Goal: Complete application form: Complete application form

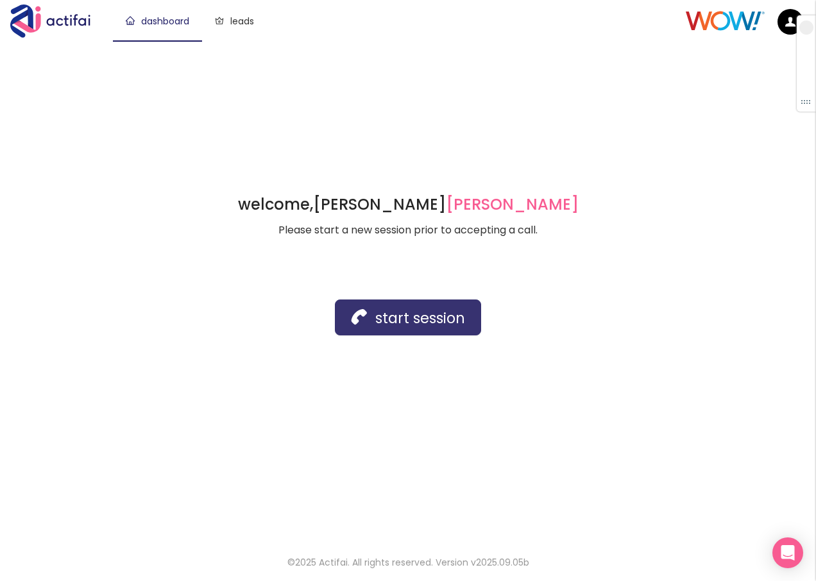
click at [400, 322] on button "start session" at bounding box center [408, 318] width 146 height 36
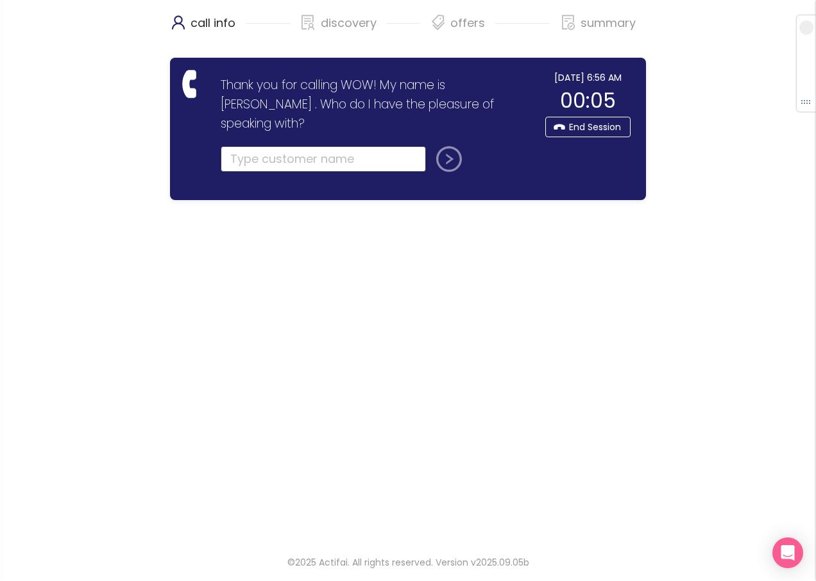
click at [266, 146] on input "text" at bounding box center [323, 159] width 205 height 26
type input "[PERSON_NAME]"
click at [452, 146] on button "submit" at bounding box center [446, 159] width 31 height 26
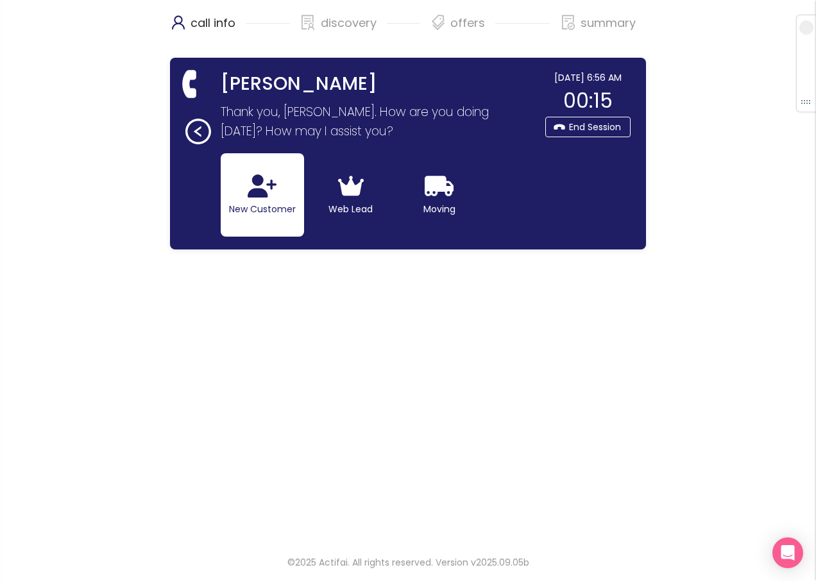
click at [254, 200] on button "New Customer" at bounding box center [262, 194] width 83 height 83
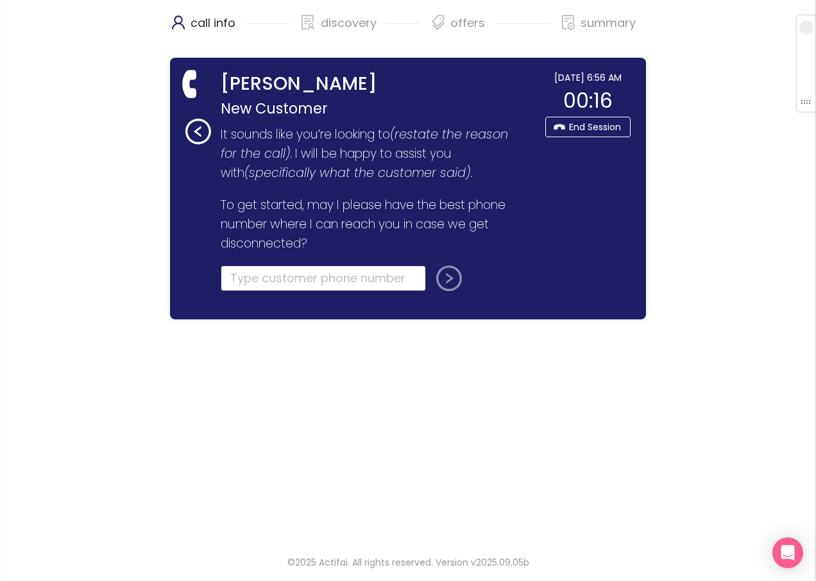
click at [243, 274] on input "tel" at bounding box center [323, 279] width 205 height 26
type input "[PHONE_NUMBER]"
click at [441, 275] on button "submit" at bounding box center [446, 279] width 31 height 26
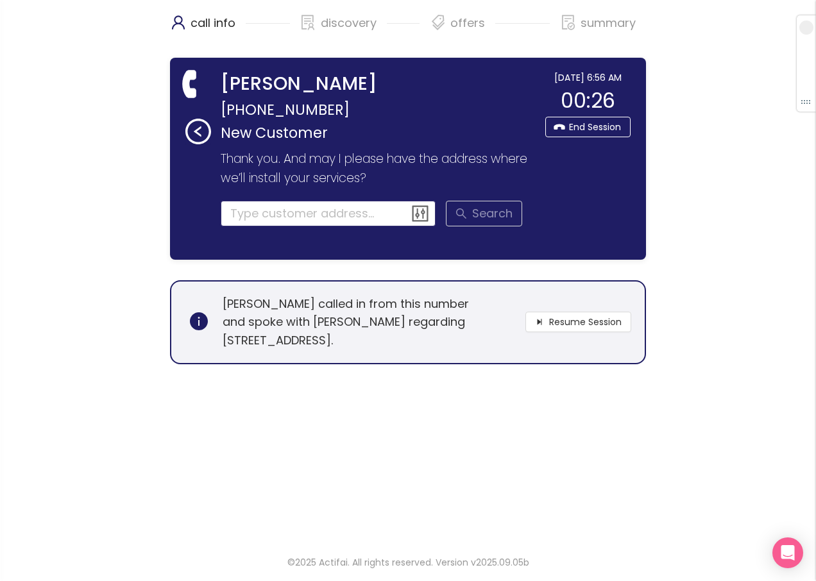
click at [256, 216] on input at bounding box center [329, 214] width 216 height 26
click at [575, 322] on button "Resume Session" at bounding box center [579, 322] width 106 height 21
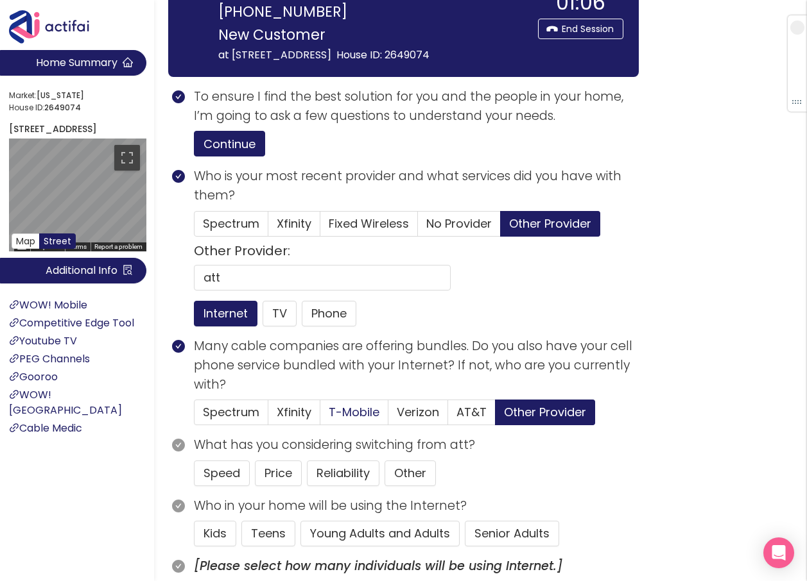
scroll to position [128, 0]
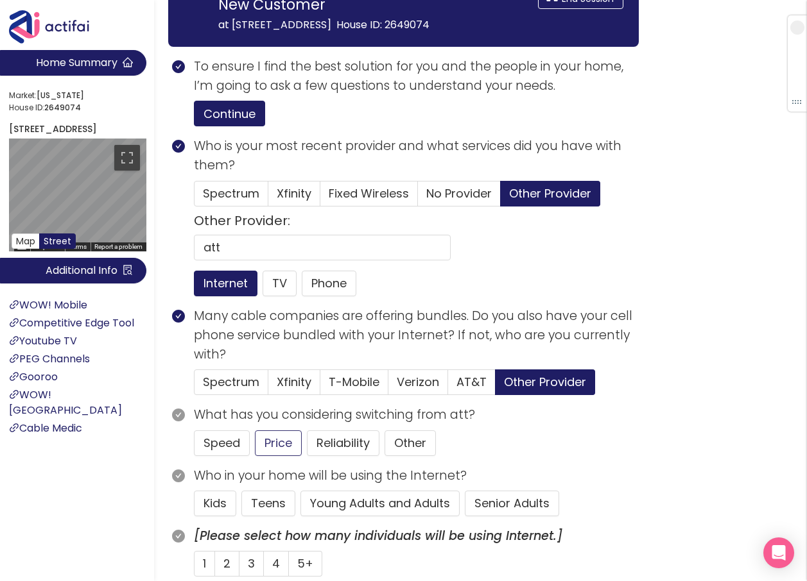
click at [261, 441] on button "Price" at bounding box center [278, 444] width 47 height 26
click at [338, 502] on button "Young Adults and Adults" at bounding box center [379, 504] width 159 height 26
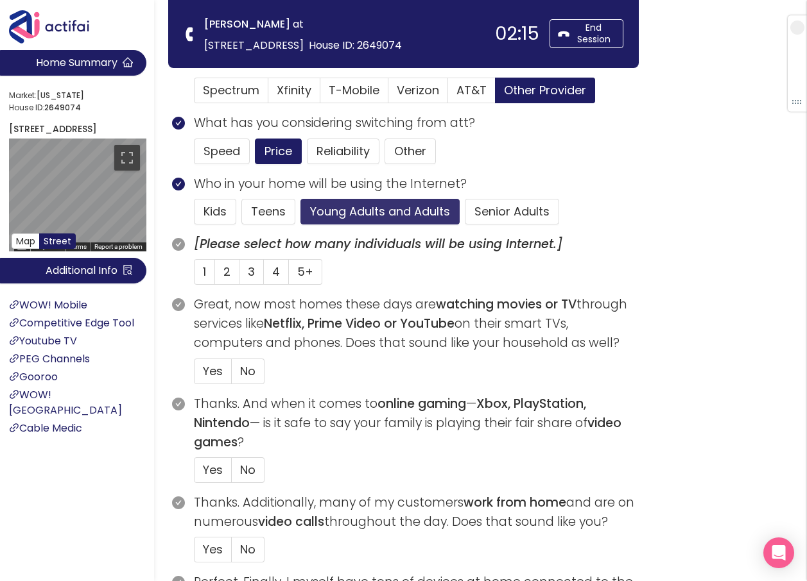
scroll to position [321, 0]
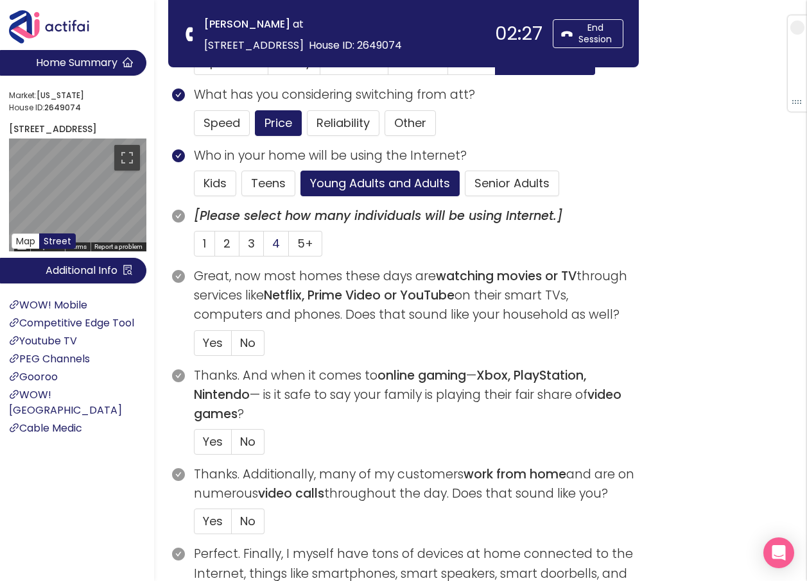
click at [277, 245] on span "4" at bounding box center [276, 244] width 8 height 16
click at [264, 248] on input "4" at bounding box center [264, 248] width 0 height 0
click at [204, 346] on span "Yes" at bounding box center [213, 343] width 20 height 16
click at [194, 347] on input "Yes" at bounding box center [194, 347] width 0 height 0
click at [204, 440] on span "Yes" at bounding box center [213, 442] width 20 height 16
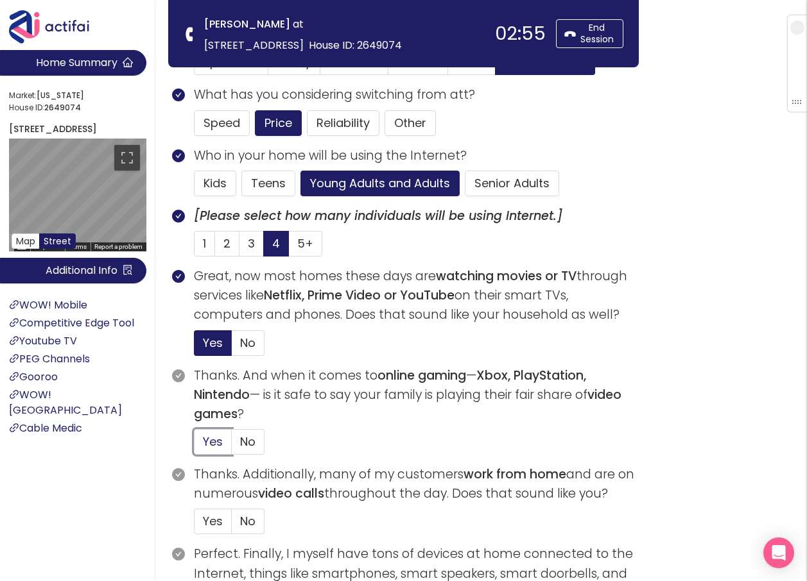
click at [194, 446] on input "Yes" at bounding box center [194, 446] width 0 height 0
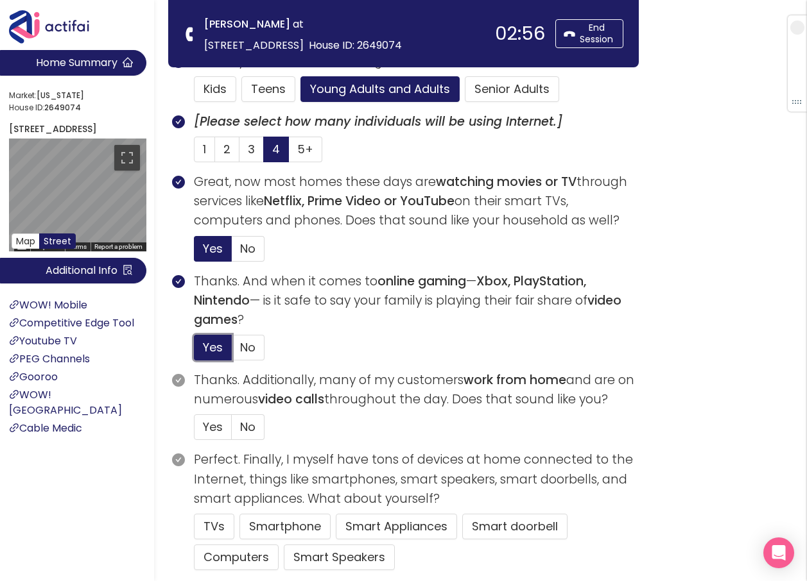
scroll to position [449, 0]
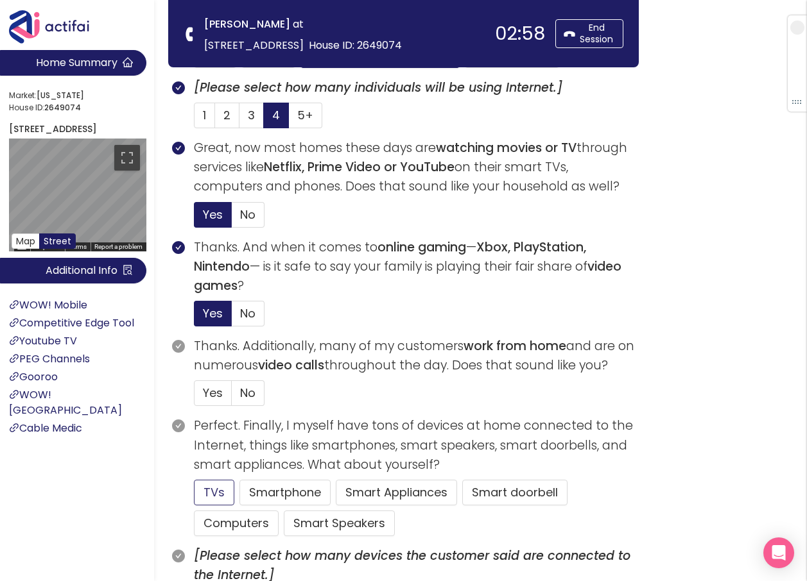
click at [212, 495] on button "TVs" at bounding box center [214, 493] width 40 height 26
click at [249, 394] on span "No" at bounding box center [247, 393] width 15 height 16
click at [232, 397] on input "No" at bounding box center [232, 397] width 0 height 0
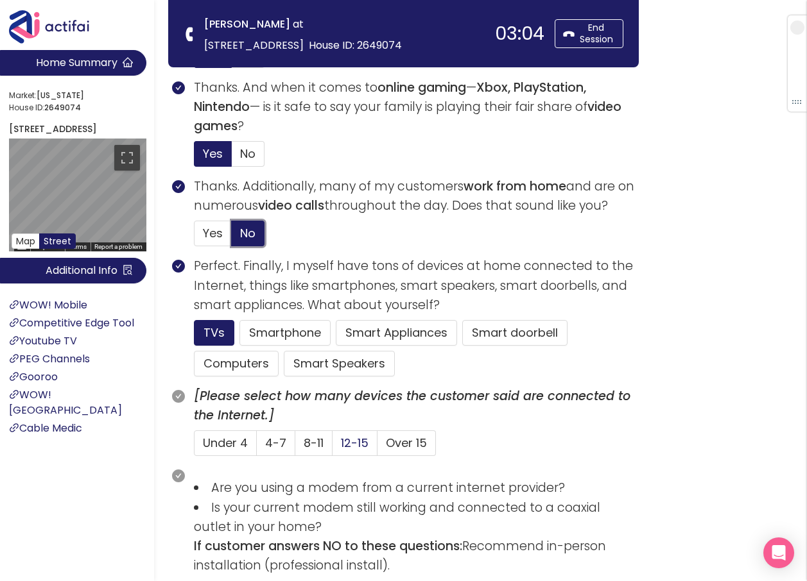
scroll to position [642, 0]
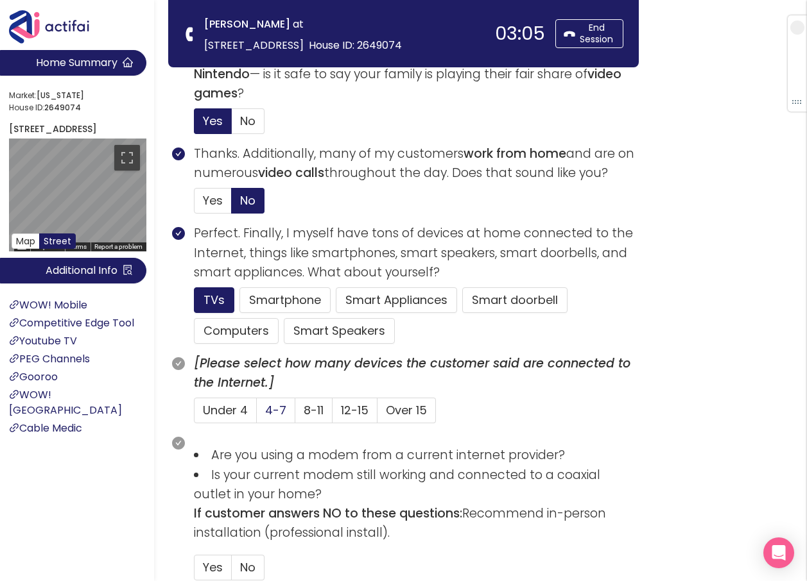
click at [280, 411] on span "4-7" at bounding box center [275, 410] width 21 height 16
click at [257, 415] on input "4-7" at bounding box center [257, 415] width 0 height 0
click at [269, 290] on button "Smartphone" at bounding box center [284, 301] width 91 height 26
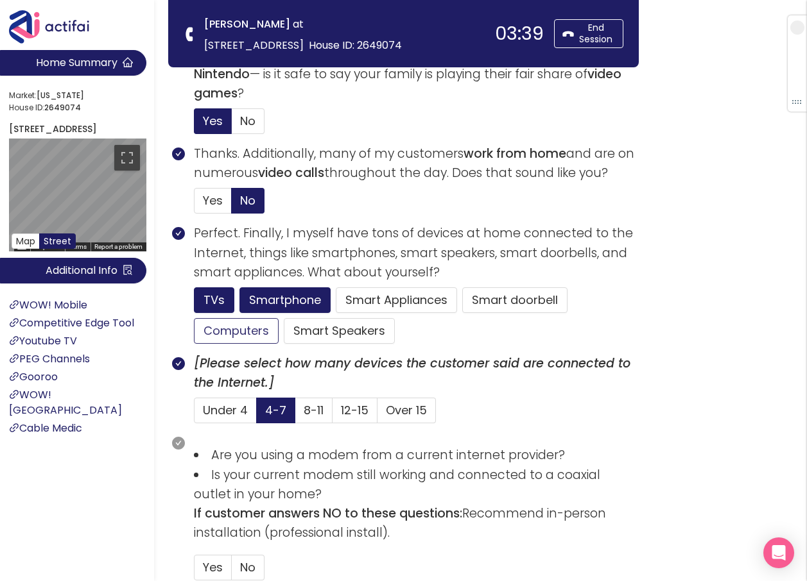
click at [251, 326] on button "Computers" at bounding box center [236, 331] width 85 height 26
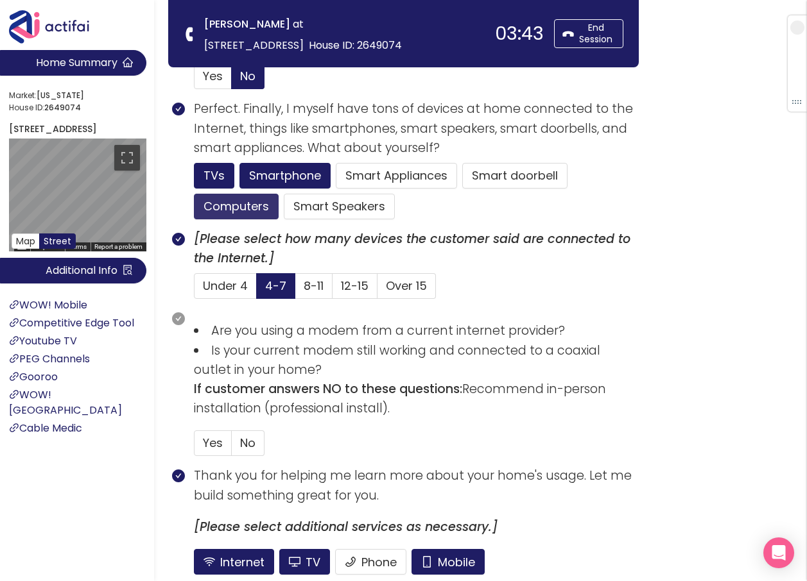
scroll to position [770, 0]
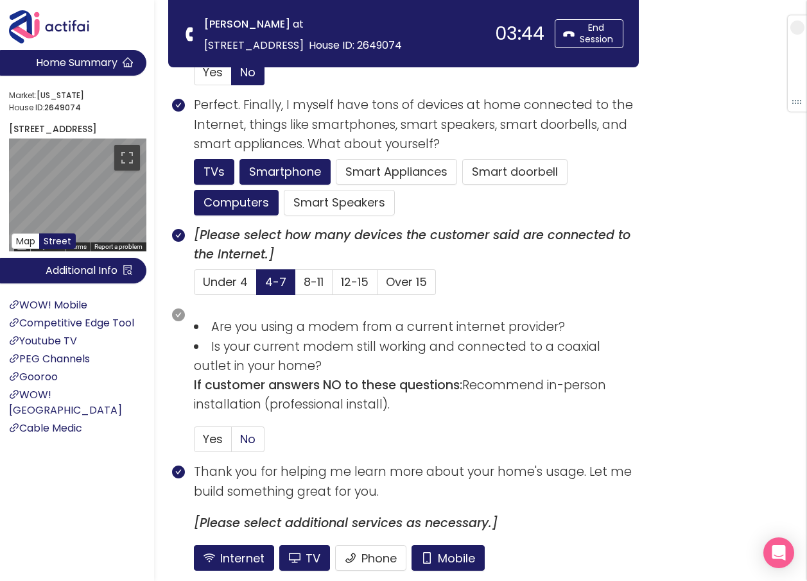
click at [257, 442] on label "No" at bounding box center [248, 440] width 33 height 26
click at [232, 444] on input "No" at bounding box center [232, 444] width 0 height 0
click at [427, 555] on button "Mobile" at bounding box center [447, 559] width 73 height 26
click at [332, 553] on div "Internet TV Phone Mobile" at bounding box center [416, 559] width 445 height 26
click at [320, 553] on button "TV" at bounding box center [304, 559] width 51 height 26
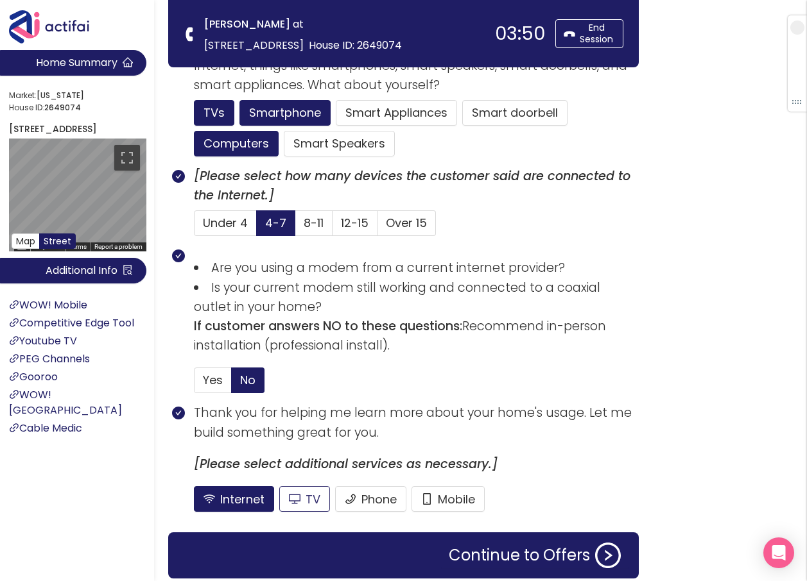
scroll to position [834, 0]
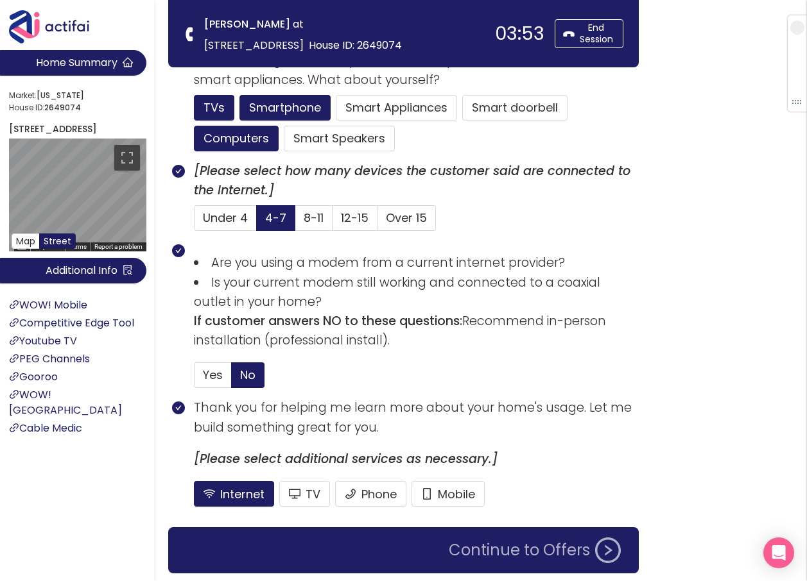
click at [497, 552] on button "Continue to Offers" at bounding box center [534, 551] width 187 height 26
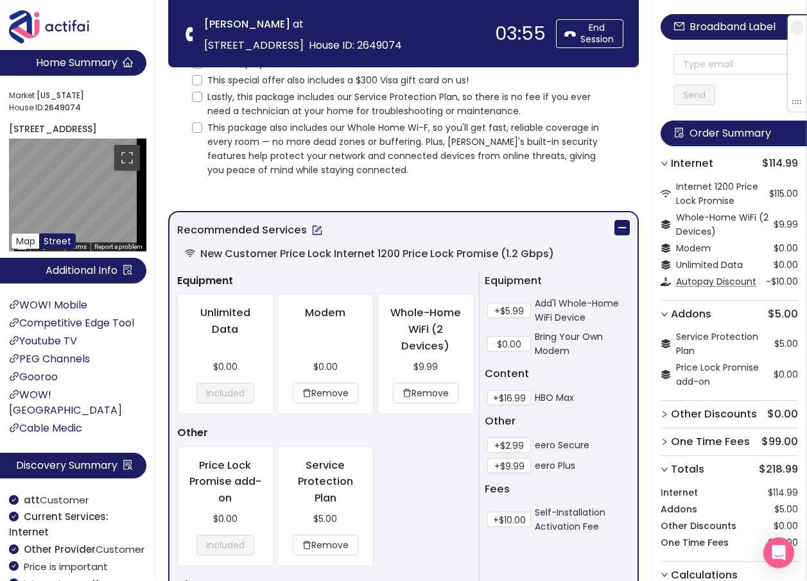
scroll to position [0, 0]
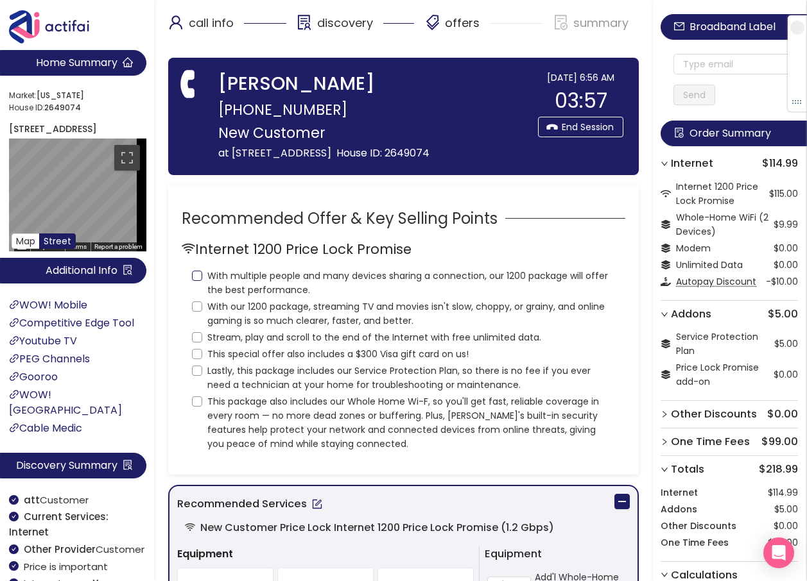
click at [198, 273] on input "With multiple people and many devices sharing a connection, our 1200 package wi…" at bounding box center [197, 276] width 10 height 10
checkbox input "true"
click at [193, 304] on input "With our 1200 package, streaming TV and movies isn't slow, choppy, or grainy, a…" at bounding box center [197, 307] width 10 height 10
checkbox input "true"
click at [198, 336] on input "Stream, play and scroll to the end of the Internet with free unlimited data." at bounding box center [197, 337] width 10 height 10
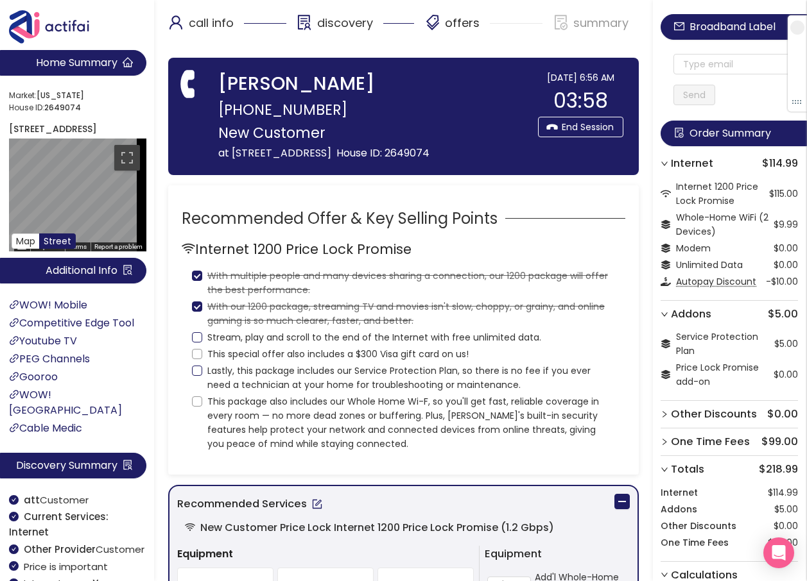
checkbox input "true"
click at [196, 356] on input "This special offer also includes a $300 Visa gift card on us!" at bounding box center [197, 354] width 10 height 10
checkbox input "true"
click at [196, 370] on input "Lastly, this package includes our Service Protection Plan, so there is no fee i…" at bounding box center [197, 371] width 10 height 10
checkbox input "true"
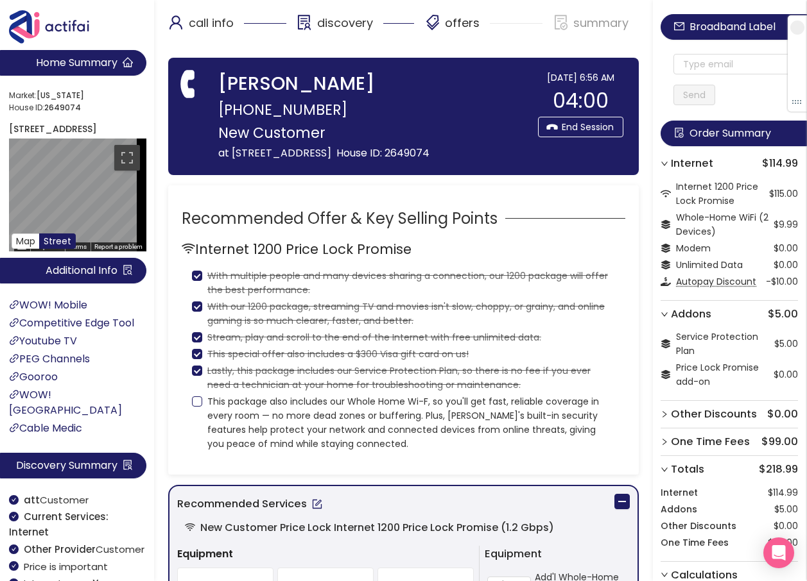
drag, startPoint x: 194, startPoint y: 399, endPoint x: 216, endPoint y: 410, distance: 24.4
click at [195, 399] on input "This package also includes our Whole Home Wi-F, so you'll get fast, reliable co…" at bounding box center [197, 402] width 10 height 10
checkbox input "true"
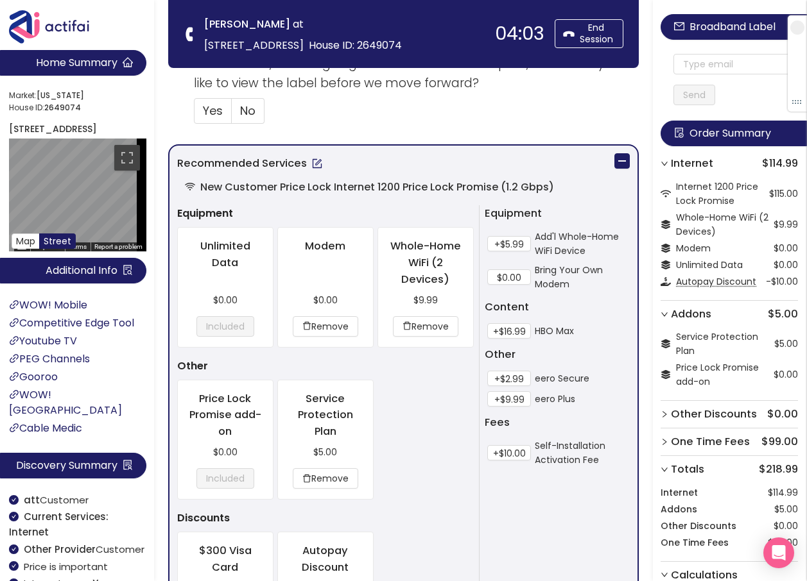
scroll to position [578, 0]
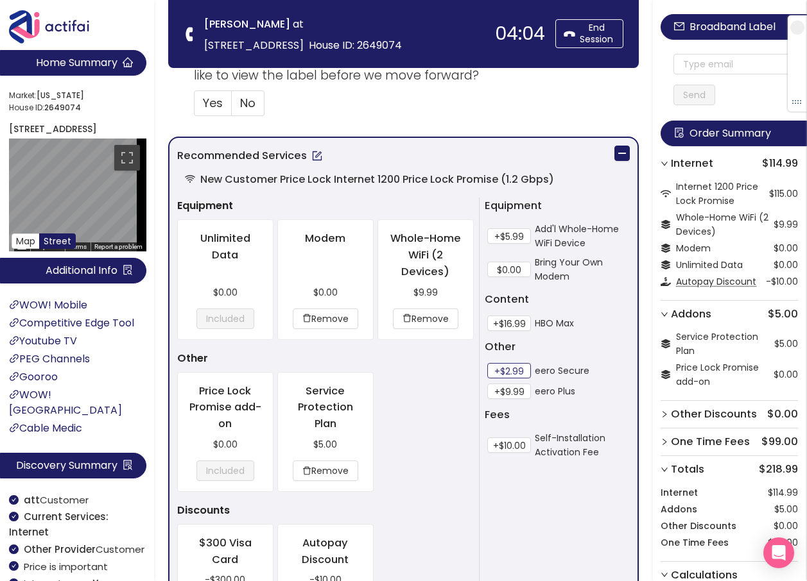
click at [512, 372] on button "+$2.99" at bounding box center [509, 370] width 44 height 15
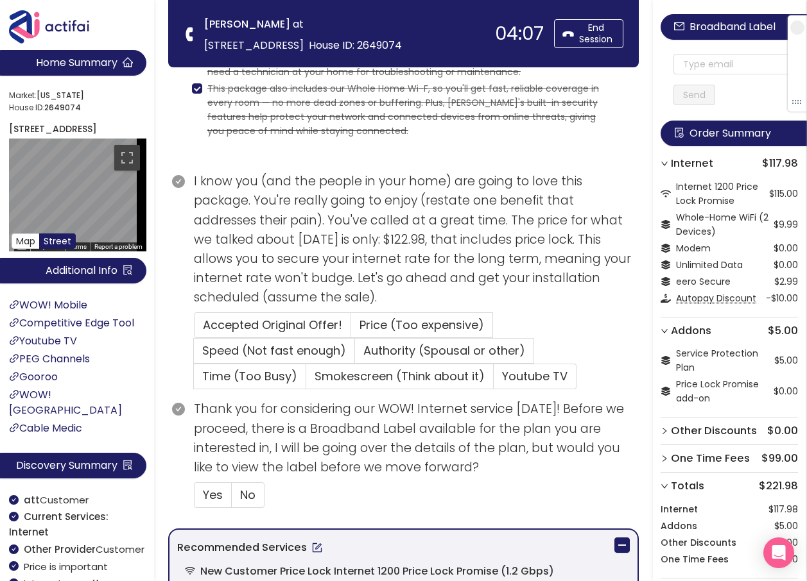
scroll to position [321, 0]
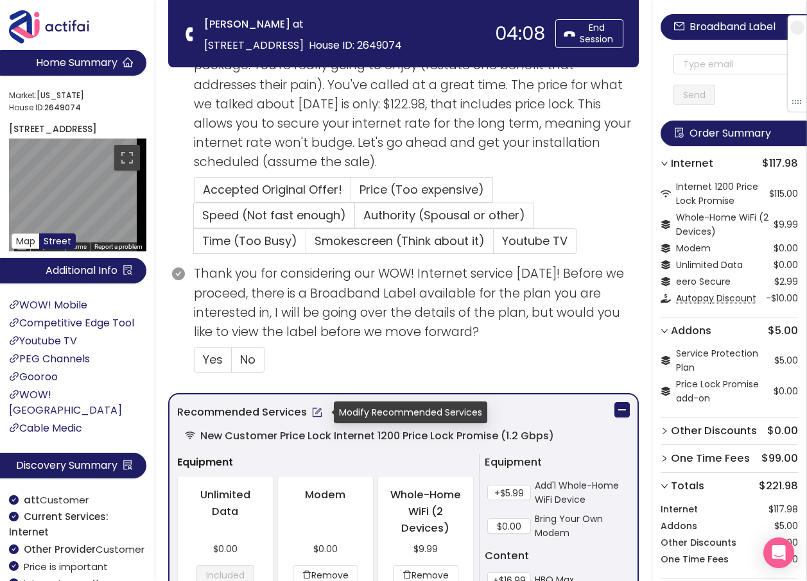
click at [317, 409] on button "button" at bounding box center [317, 412] width 21 height 21
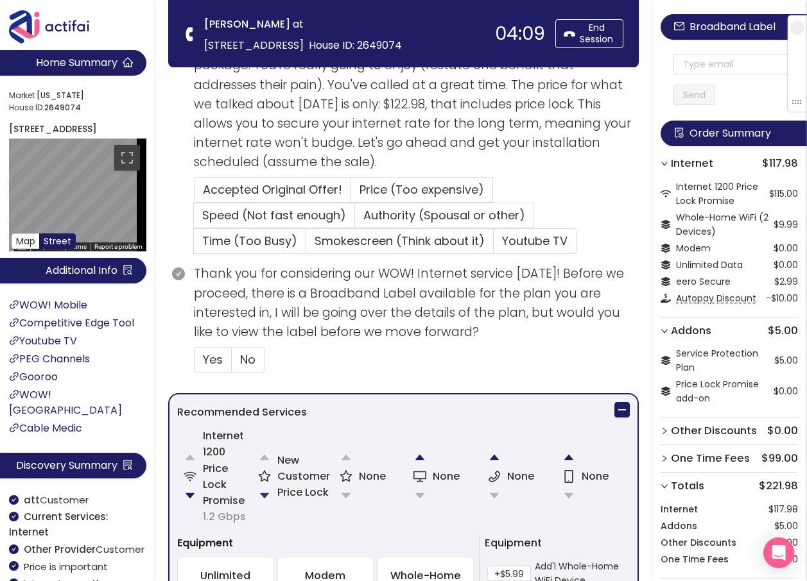
click at [266, 495] on button "button" at bounding box center [265, 496] width 26 height 26
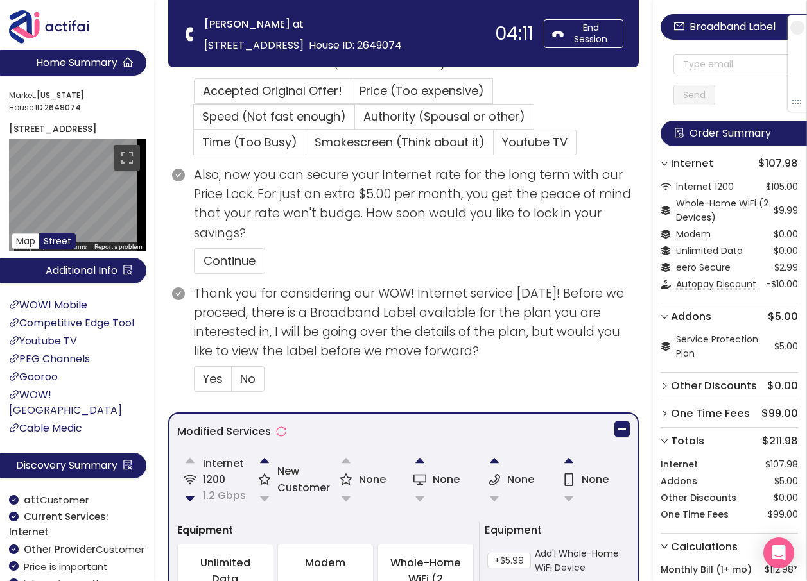
scroll to position [385, 0]
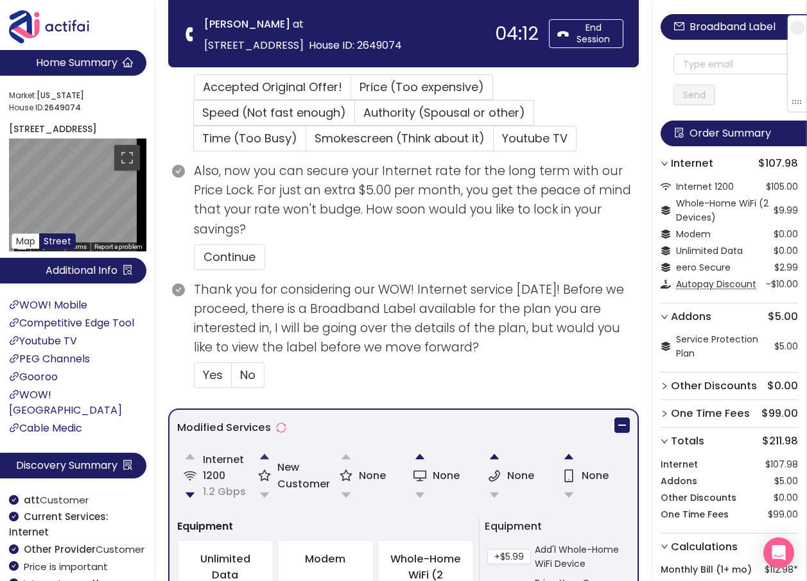
click at [264, 456] on button "button" at bounding box center [265, 457] width 26 height 26
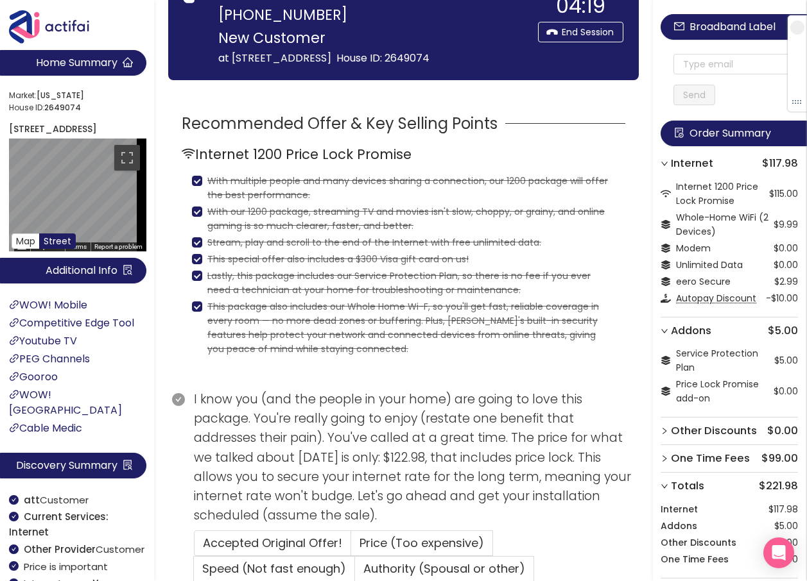
scroll to position [112, 0]
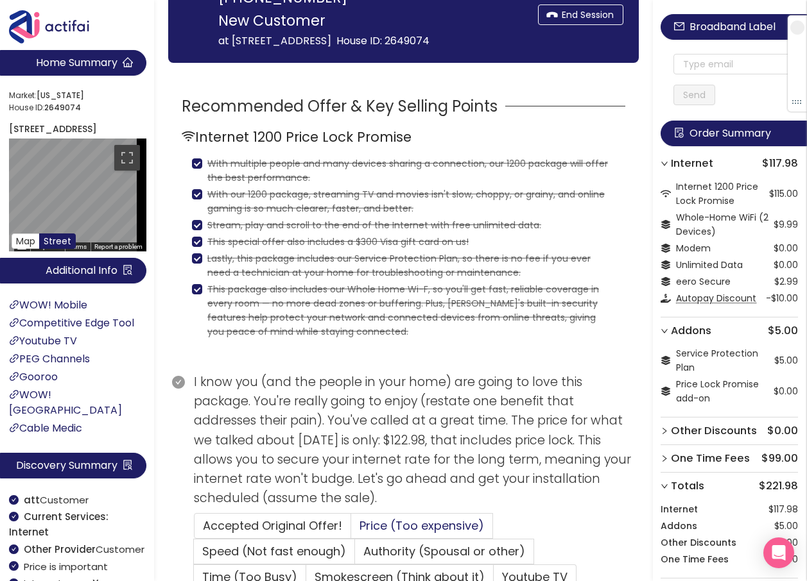
click at [385, 526] on span "Price (Too expensive)" at bounding box center [421, 526] width 125 height 16
click at [351, 530] on input "Price (Too expensive)" at bounding box center [351, 530] width 0 height 0
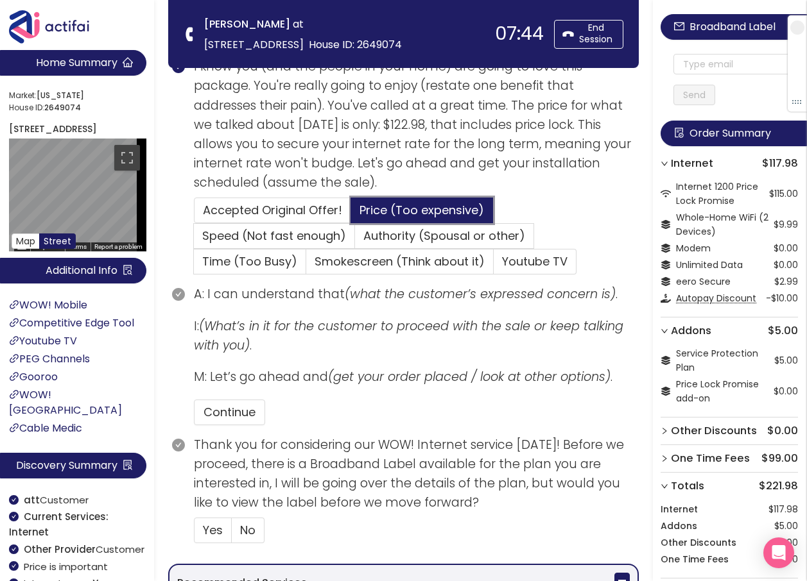
scroll to position [305, 0]
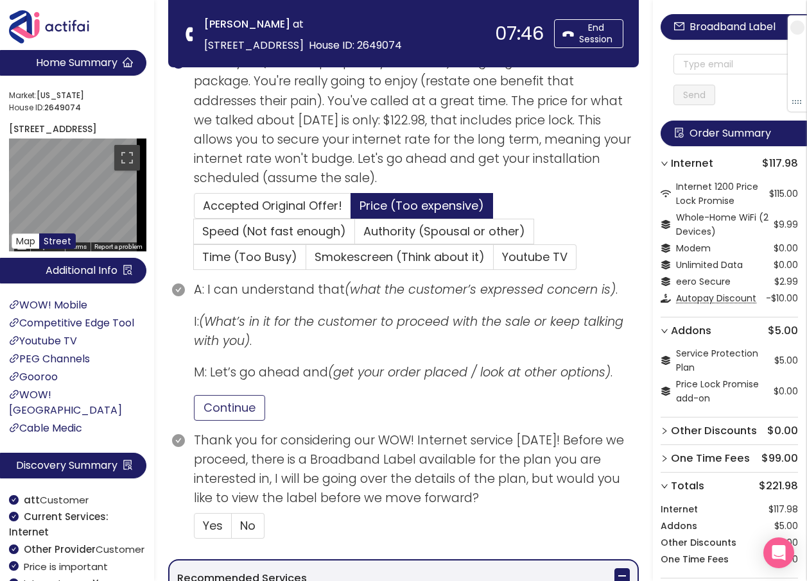
drag, startPoint x: 243, startPoint y: 397, endPoint x: 239, endPoint y: 404, distance: 7.8
click at [243, 399] on button "Continue" at bounding box center [229, 408] width 71 height 26
click at [210, 529] on span "Yes" at bounding box center [213, 526] width 20 height 16
click at [194, 530] on input "Yes" at bounding box center [194, 530] width 0 height 0
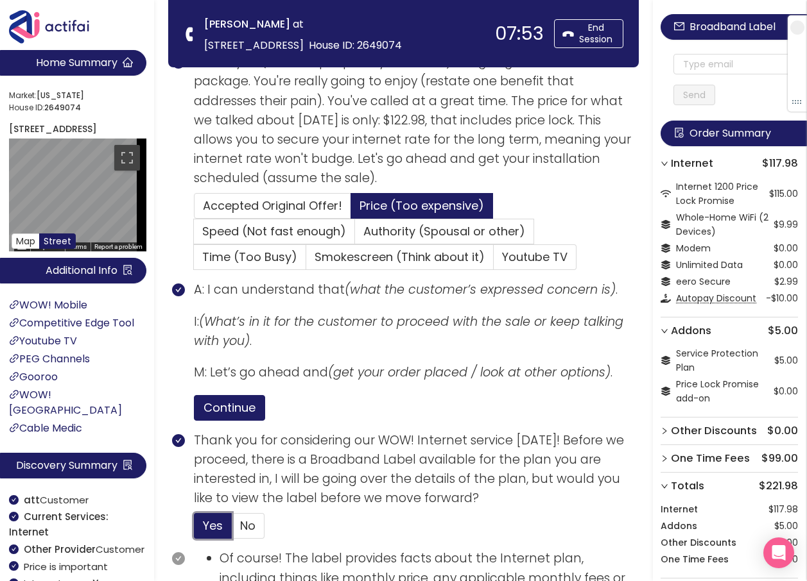
scroll to position [497, 0]
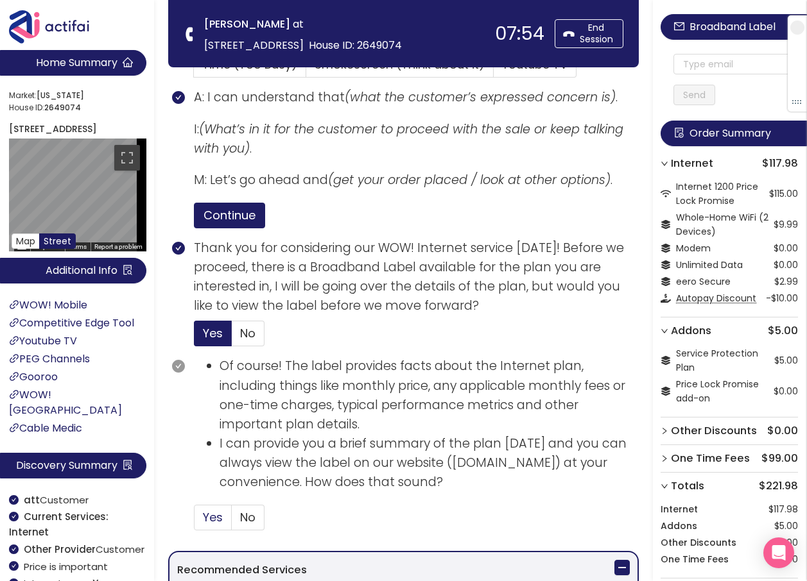
click at [210, 517] on span "Yes" at bounding box center [213, 518] width 20 height 16
click at [194, 522] on input "Yes" at bounding box center [194, 522] width 0 height 0
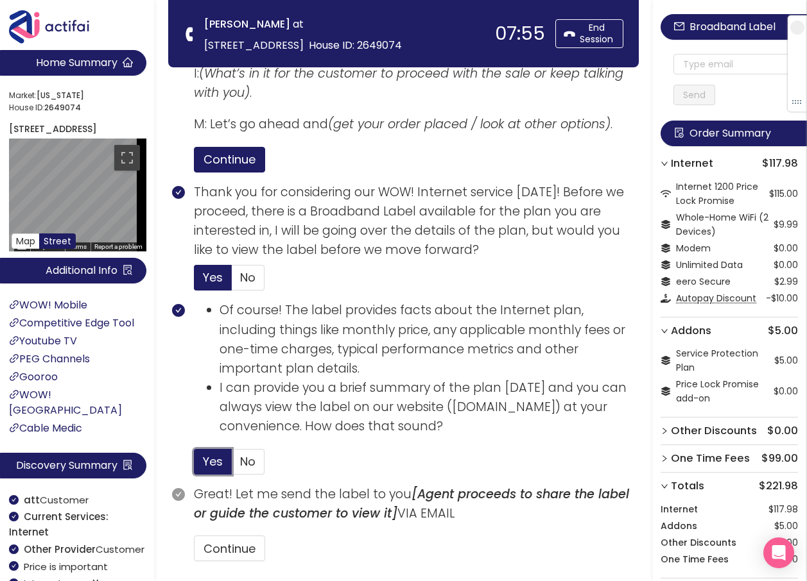
scroll to position [690, 0]
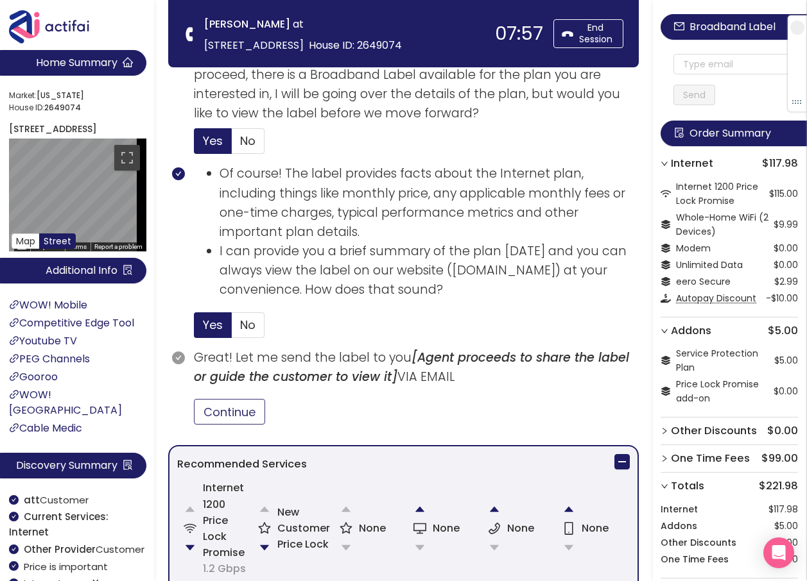
drag, startPoint x: 236, startPoint y: 409, endPoint x: 289, endPoint y: 426, distance: 55.6
click at [236, 410] on button "Continue" at bounding box center [229, 412] width 71 height 26
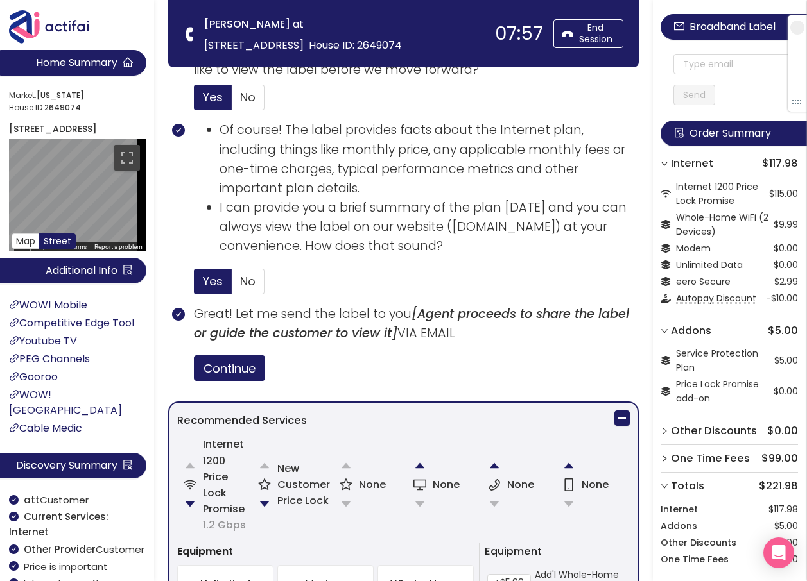
scroll to position [818, 0]
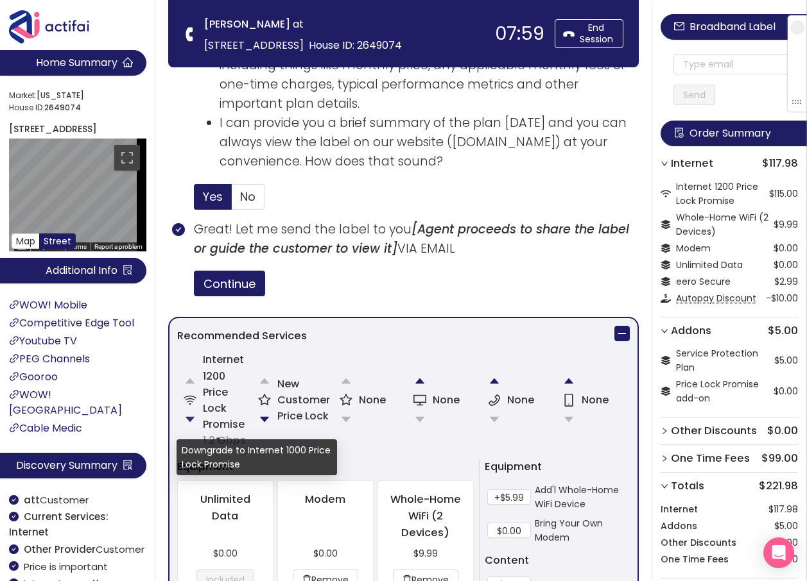
click at [185, 418] on button "button" at bounding box center [190, 420] width 26 height 26
click at [191, 418] on button "button" at bounding box center [190, 420] width 26 height 26
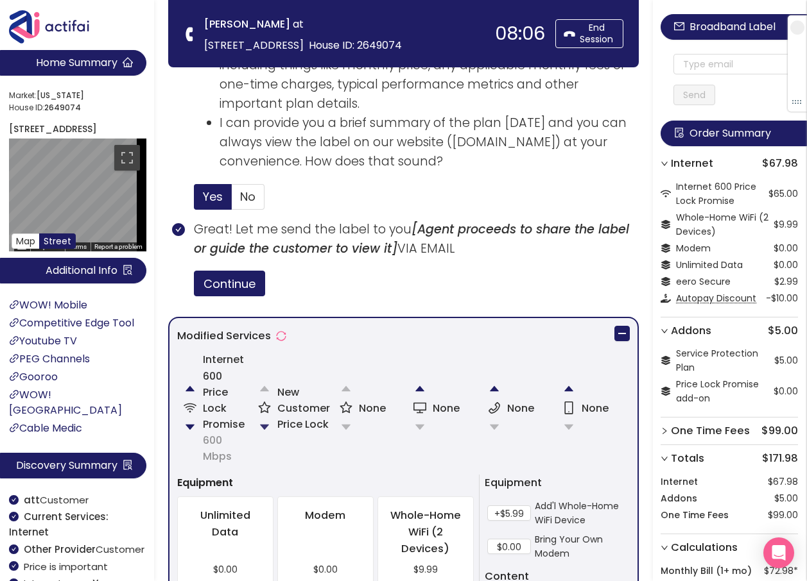
click at [264, 419] on button "button" at bounding box center [265, 428] width 26 height 26
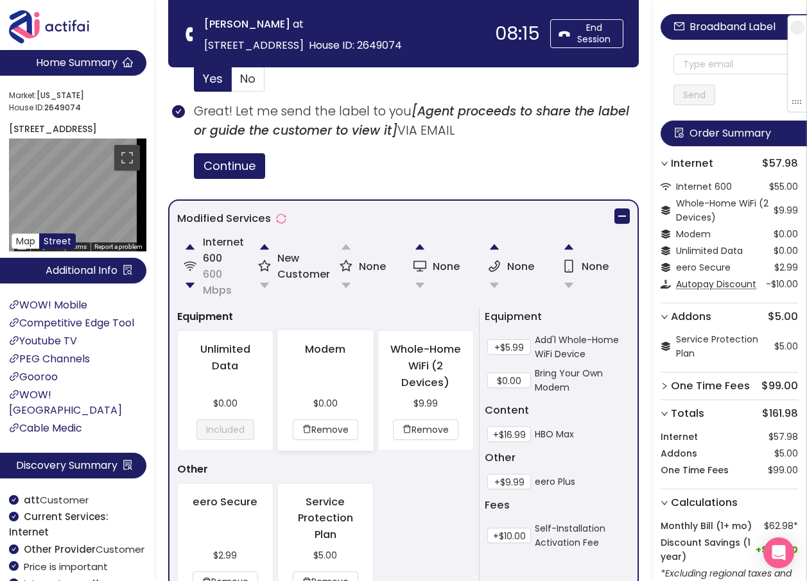
scroll to position [1090, 0]
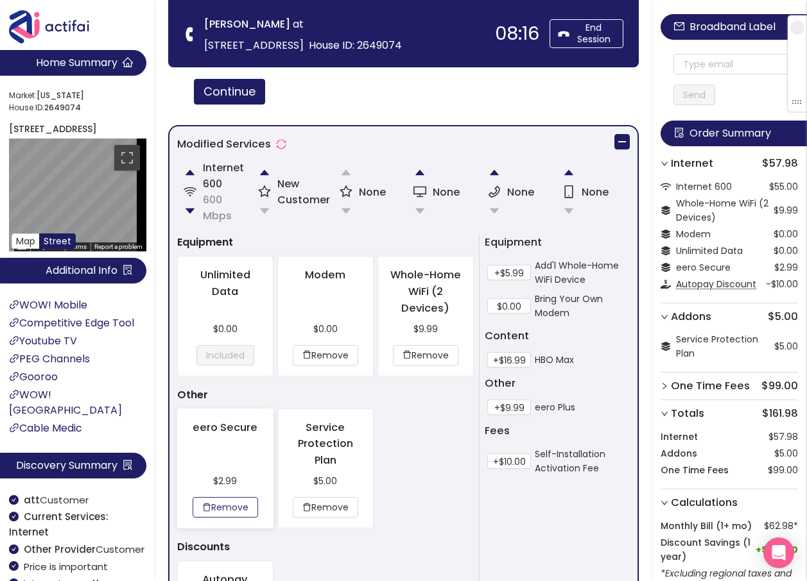
click at [220, 503] on button "Remove" at bounding box center [225, 507] width 65 height 21
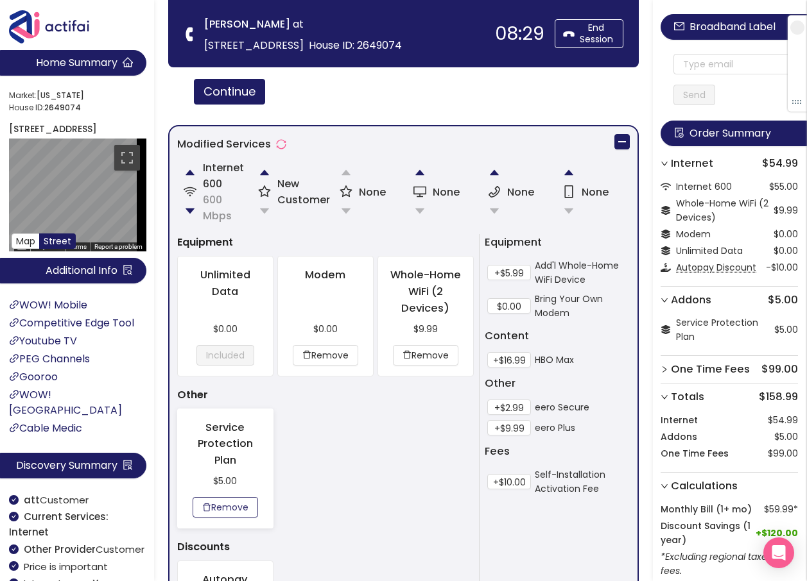
click at [218, 503] on button "Remove" at bounding box center [225, 507] width 65 height 21
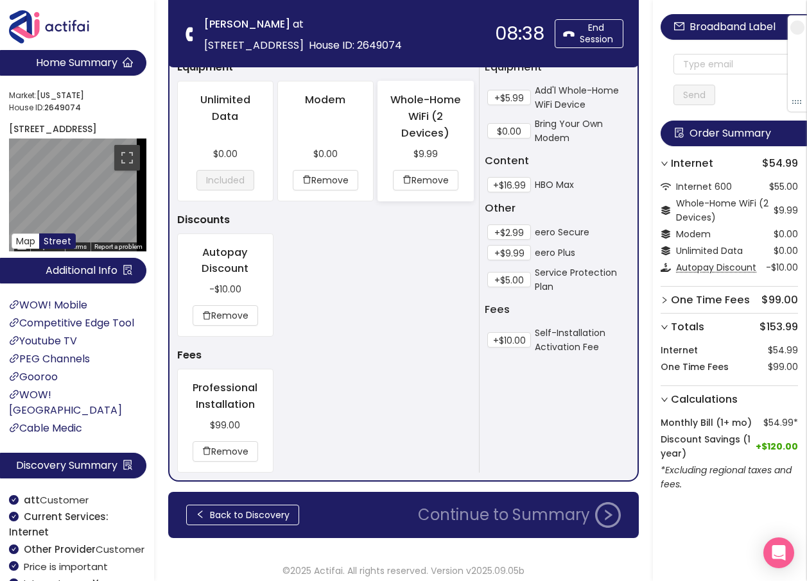
scroll to position [1274, 0]
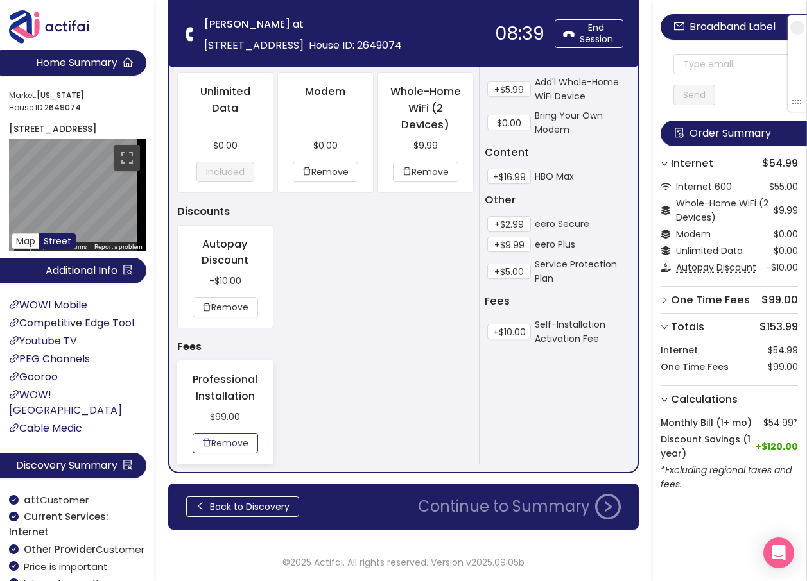
click at [221, 440] on button "Remove" at bounding box center [225, 443] width 65 height 21
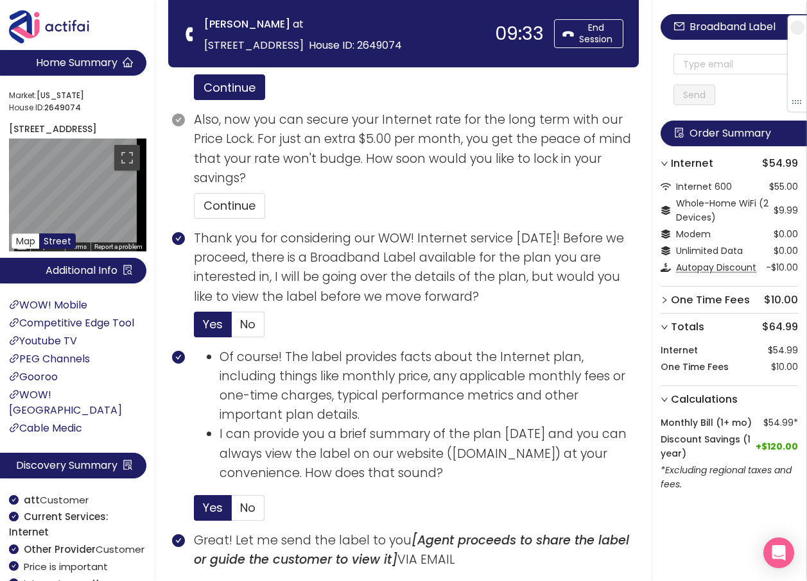
scroll to position [426, 0]
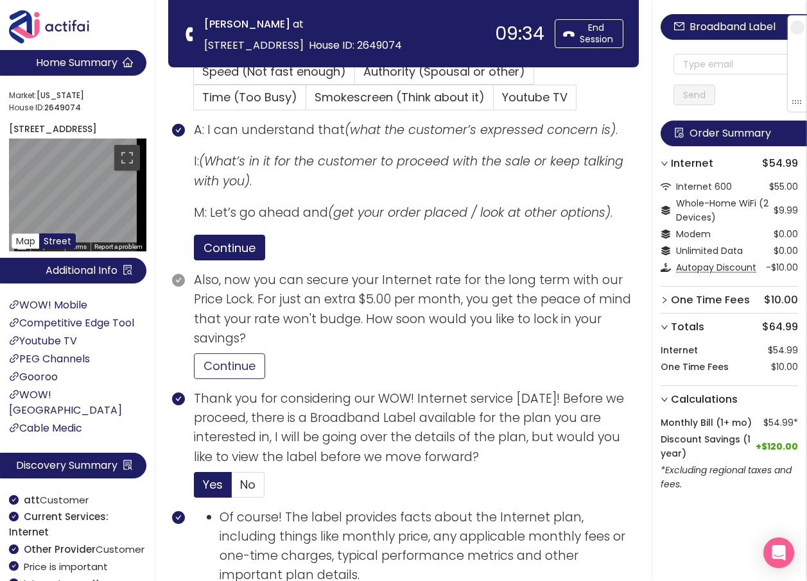
click at [220, 366] on button "Continue" at bounding box center [229, 367] width 71 height 26
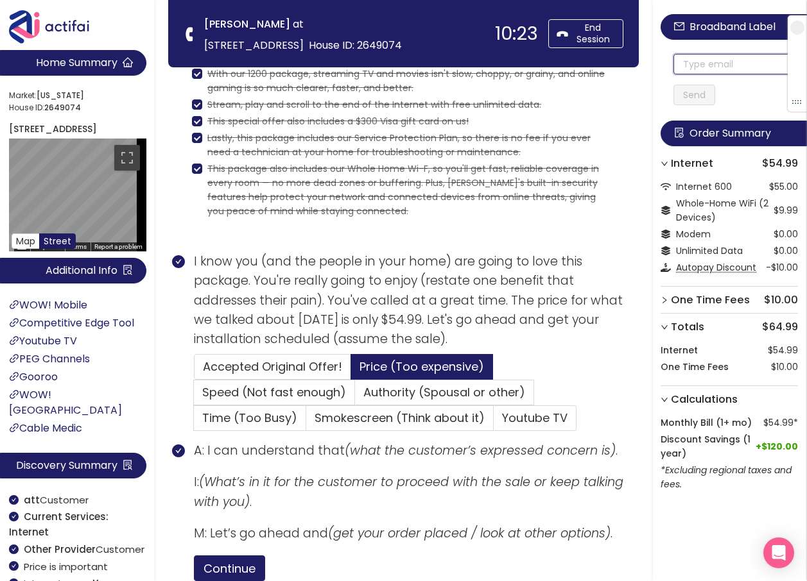
click at [696, 62] on input "text" at bounding box center [735, 64] width 125 height 21
drag, startPoint x: 759, startPoint y: 66, endPoint x: 718, endPoint y: 66, distance: 40.4
click at [718, 66] on input "[EMAIL_ADDRESS][DOMAIN_NAME]" at bounding box center [735, 64] width 125 height 21
click at [702, 70] on input "[EMAIL_ADDRESS][DOMAIN_NAME]" at bounding box center [735, 64] width 125 height 21
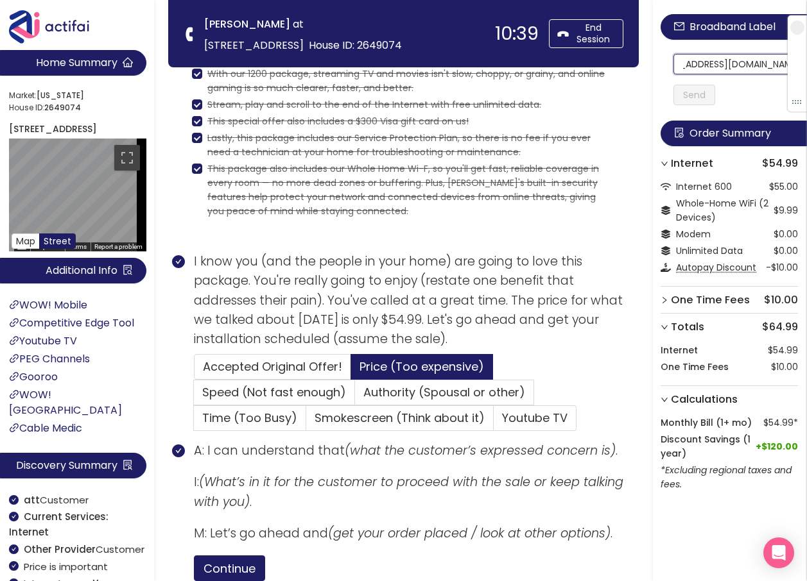
scroll to position [0, 0]
drag, startPoint x: 703, startPoint y: 67, endPoint x: 651, endPoint y: 67, distance: 52.0
click at [680, 61] on input "[EMAIL_ADDRESS][DOMAIN_NAME]" at bounding box center [735, 64] width 125 height 21
click at [680, 62] on input "[EMAIL_ADDRESS][DOMAIN_NAME]" at bounding box center [735, 64] width 125 height 21
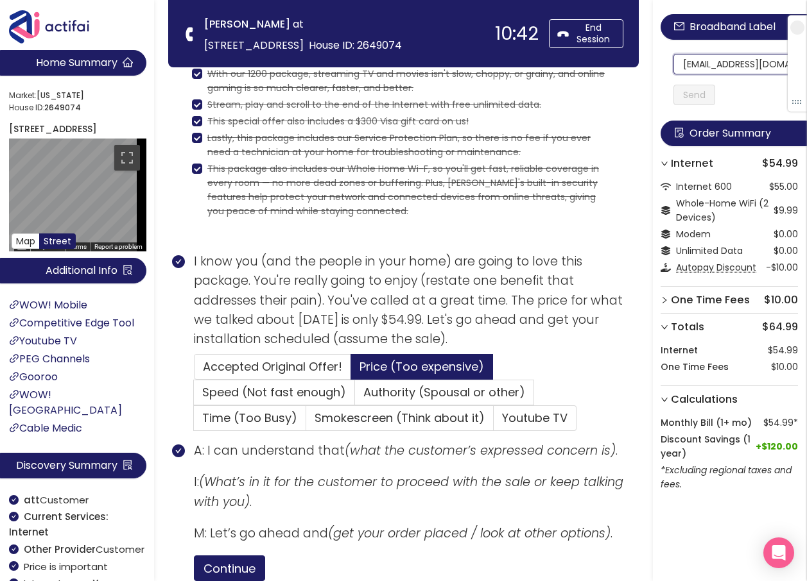
scroll to position [0, 31]
drag, startPoint x: 680, startPoint y: 64, endPoint x: 786, endPoint y: 73, distance: 107.0
type input "[EMAIL_ADDRESS][DOMAIN_NAME]"
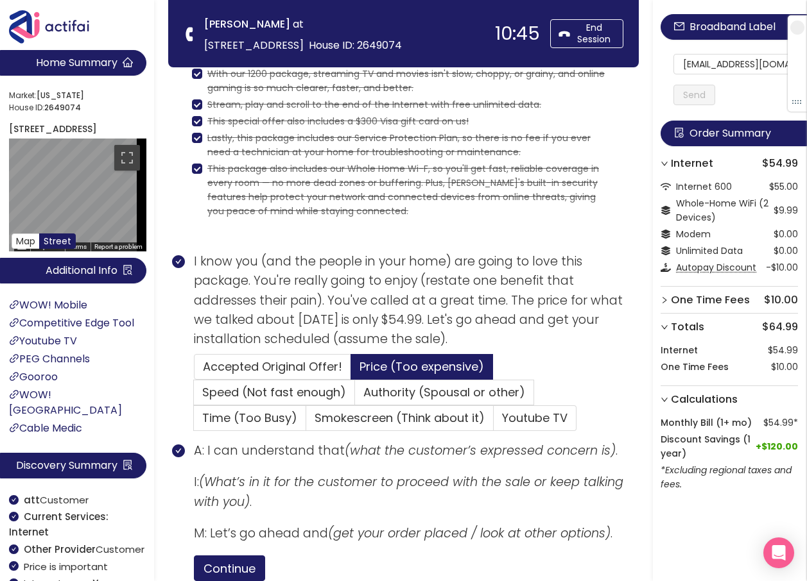
click at [689, 95] on button "Send" at bounding box center [694, 95] width 42 height 21
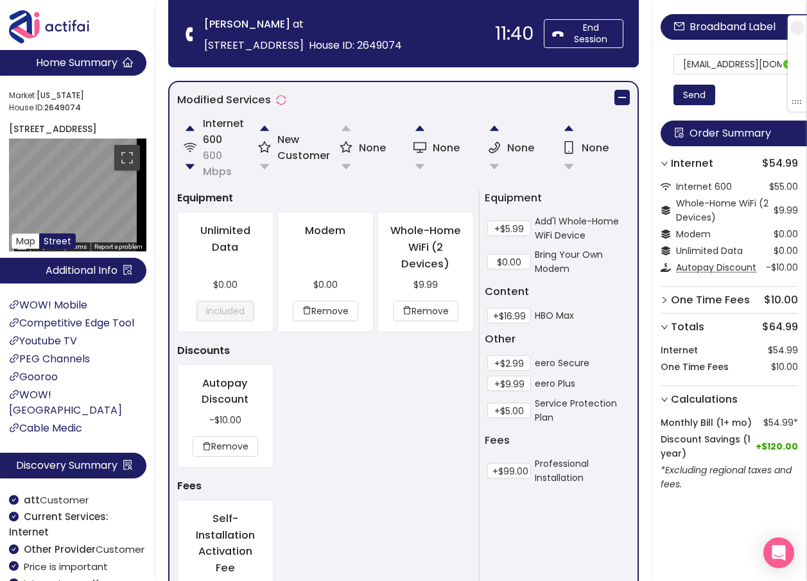
scroll to position [1307, 0]
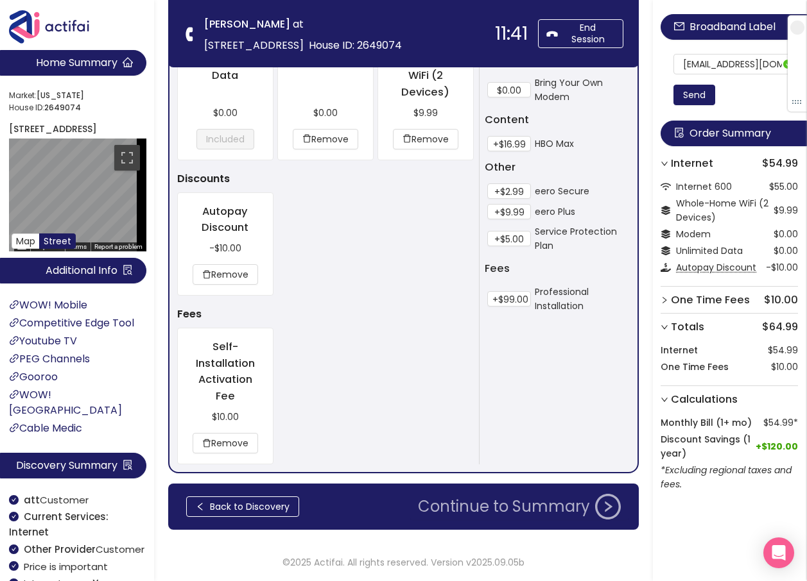
click at [517, 509] on button "Continue to Summary" at bounding box center [519, 507] width 218 height 26
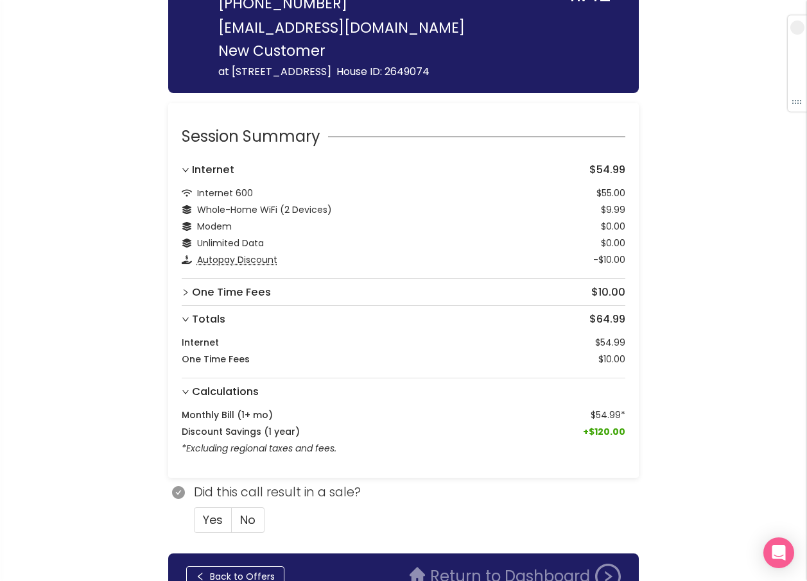
scroll to position [177, 0]
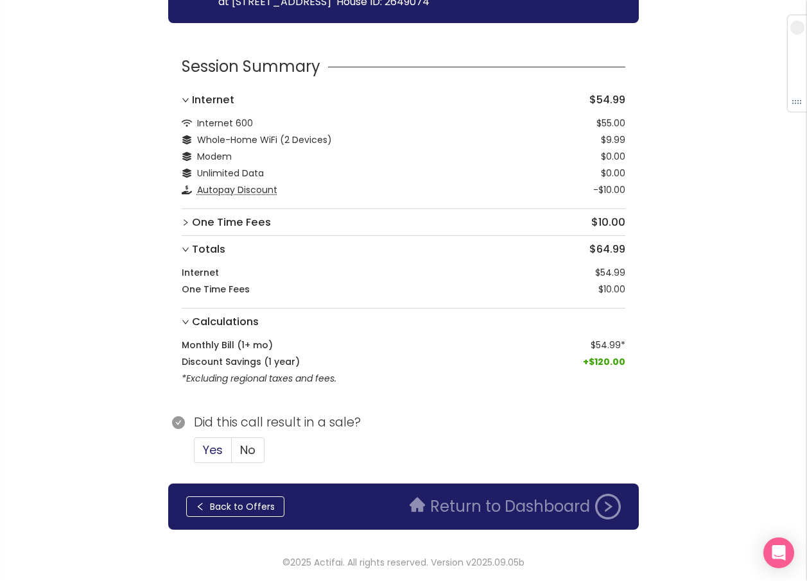
click at [217, 442] on span "Yes" at bounding box center [213, 450] width 20 height 16
click at [194, 454] on input "Yes" at bounding box center [194, 454] width 0 height 0
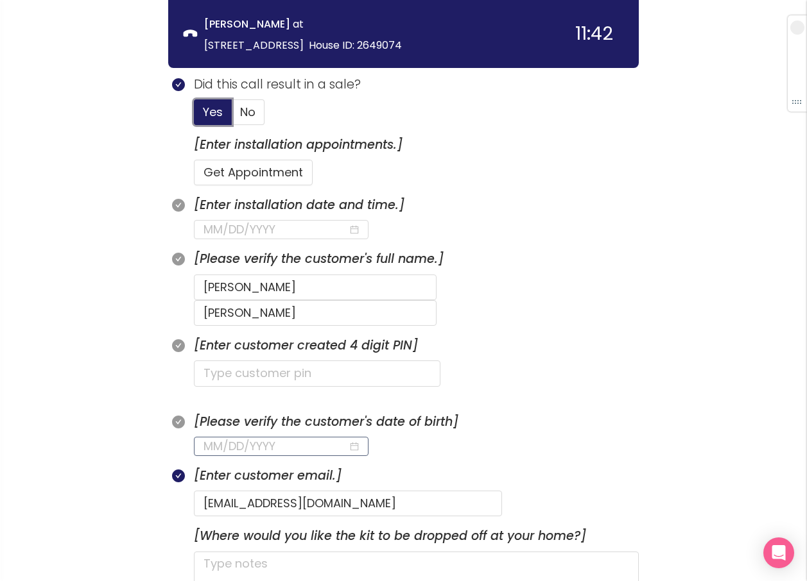
scroll to position [369, 0]
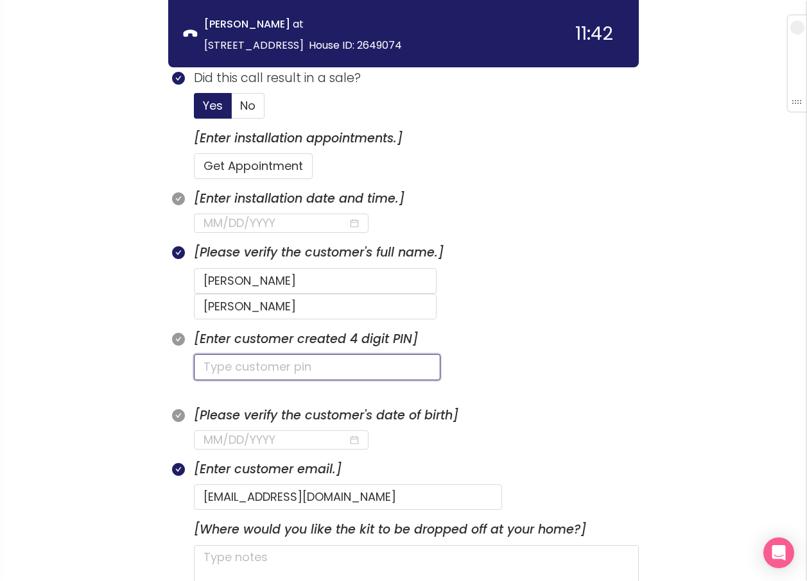
click at [225, 354] on input "text" at bounding box center [317, 367] width 246 height 26
type input "1039"
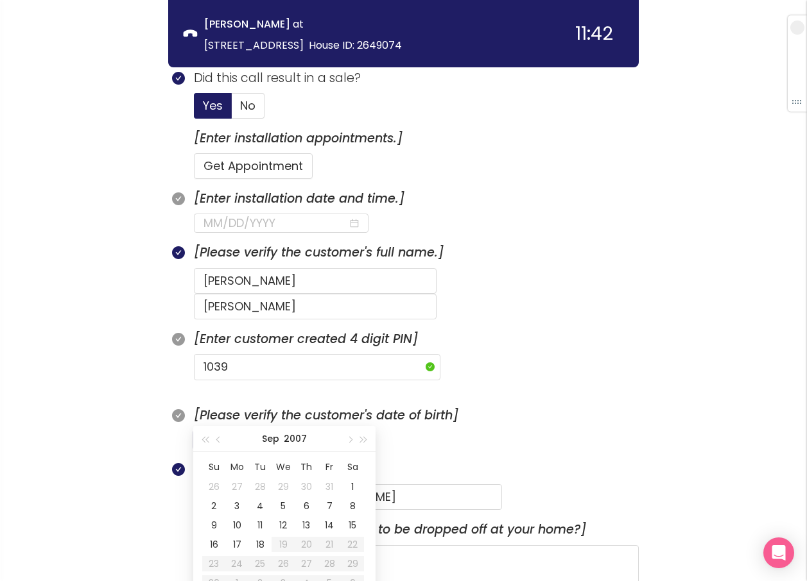
click at [205, 431] on input at bounding box center [275, 440] width 144 height 18
click at [239, 508] on div "8" at bounding box center [236, 506] width 15 height 15
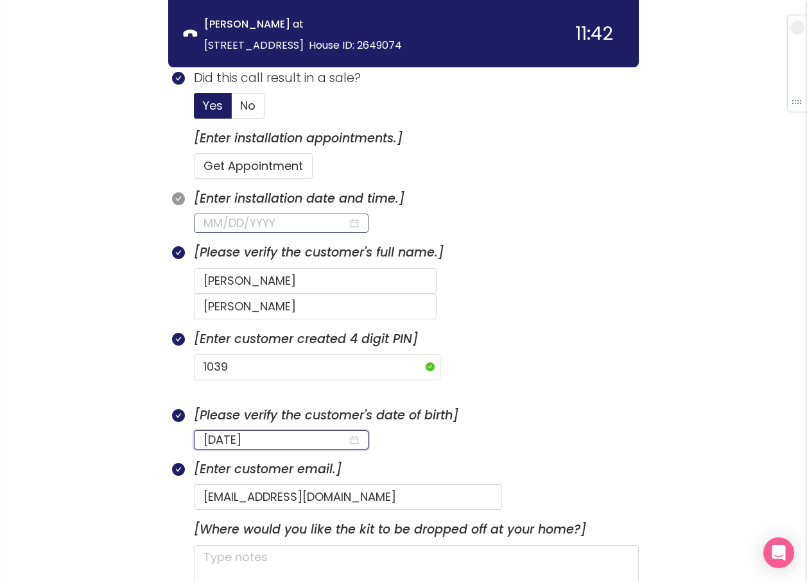
type input "[DATE]"
click at [225, 223] on input at bounding box center [275, 223] width 144 height 18
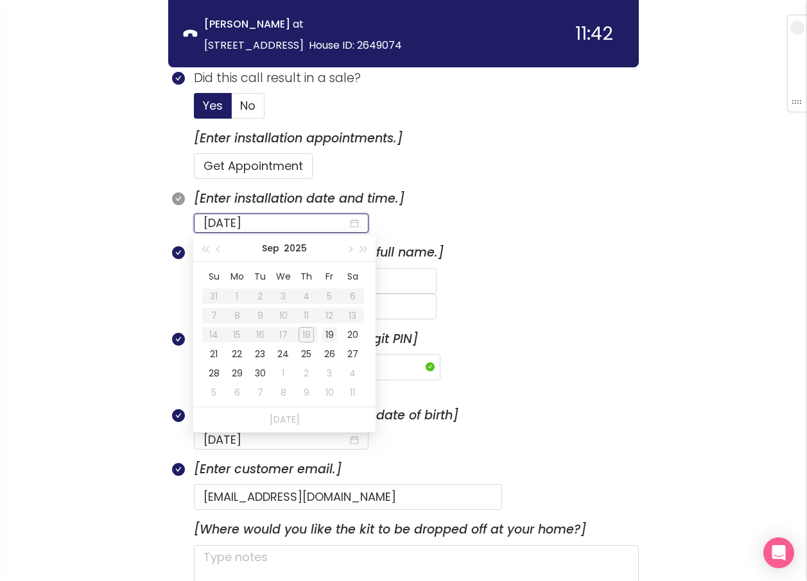
type input "[DATE]"
click at [328, 336] on div "19" at bounding box center [329, 334] width 15 height 15
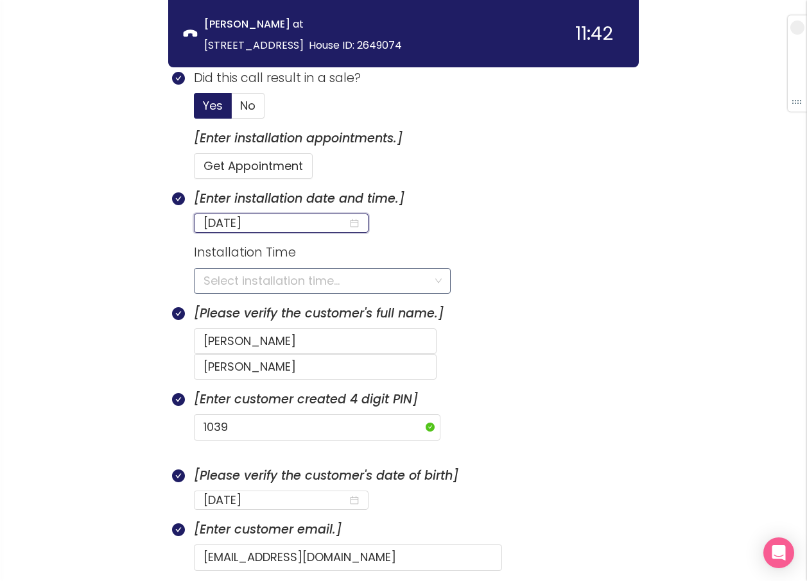
click at [219, 281] on input "search" at bounding box center [317, 281] width 228 height 24
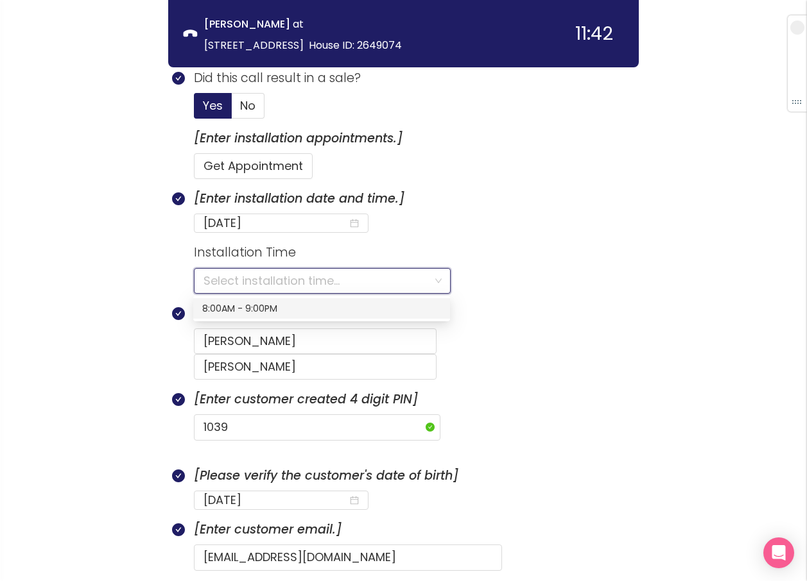
click at [218, 312] on div "8:00AM - 9:00PM" at bounding box center [321, 309] width 239 height 14
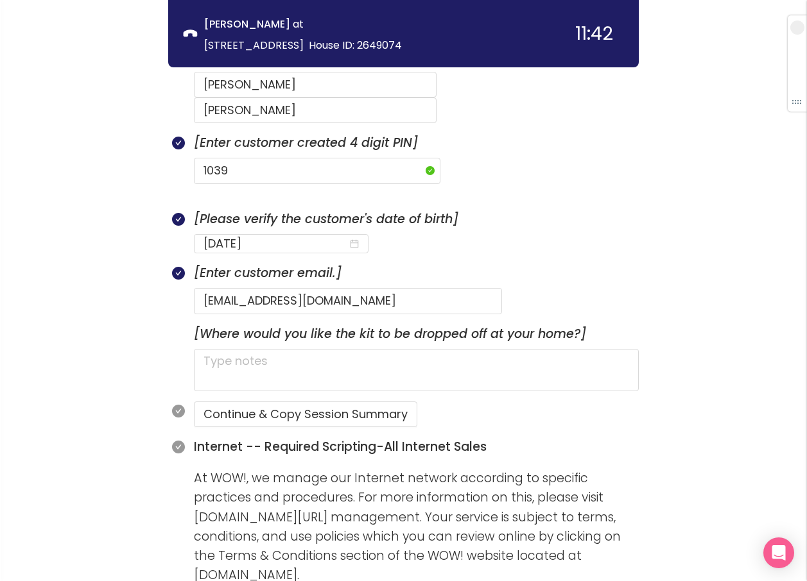
scroll to position [690, 0]
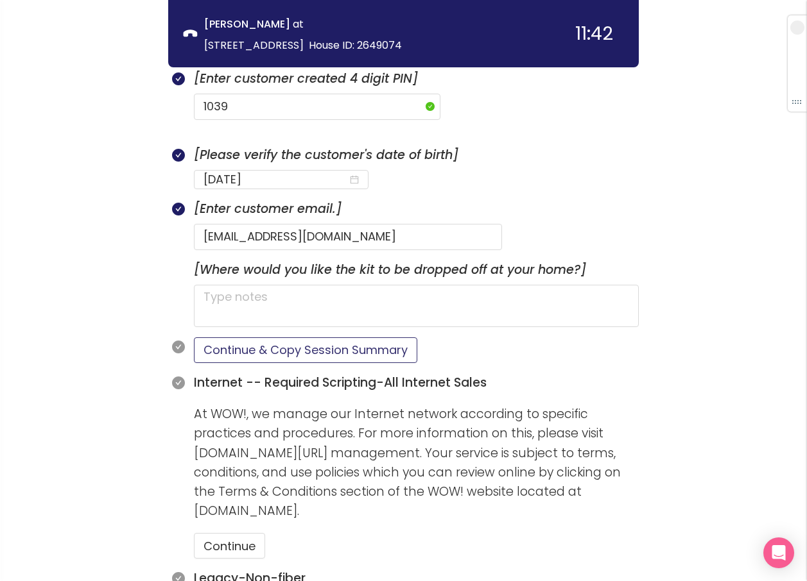
click at [266, 338] on button "Continue & Copy Session Summary" at bounding box center [305, 351] width 223 height 26
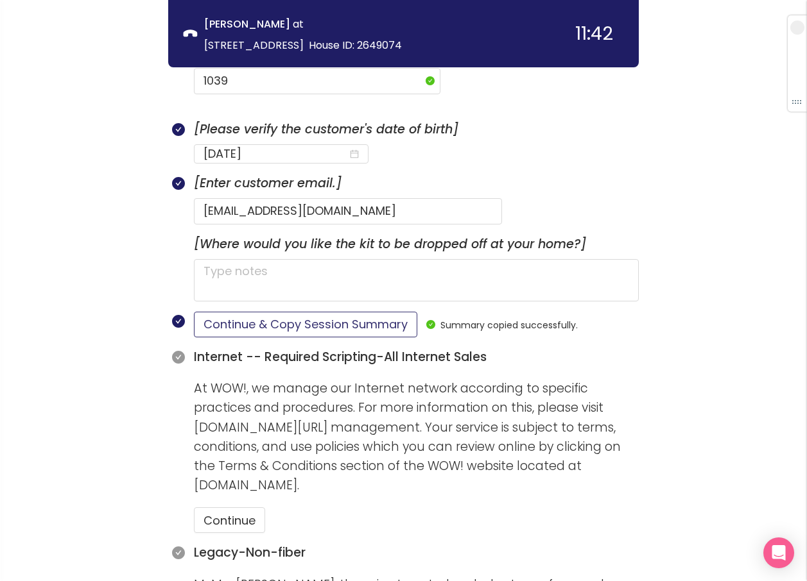
scroll to position [754, 0]
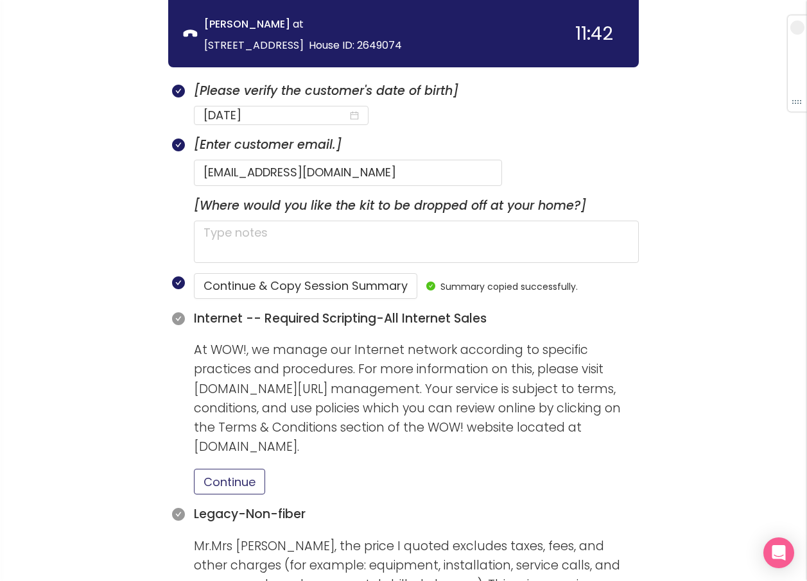
click at [206, 469] on button "Continue" at bounding box center [229, 482] width 71 height 26
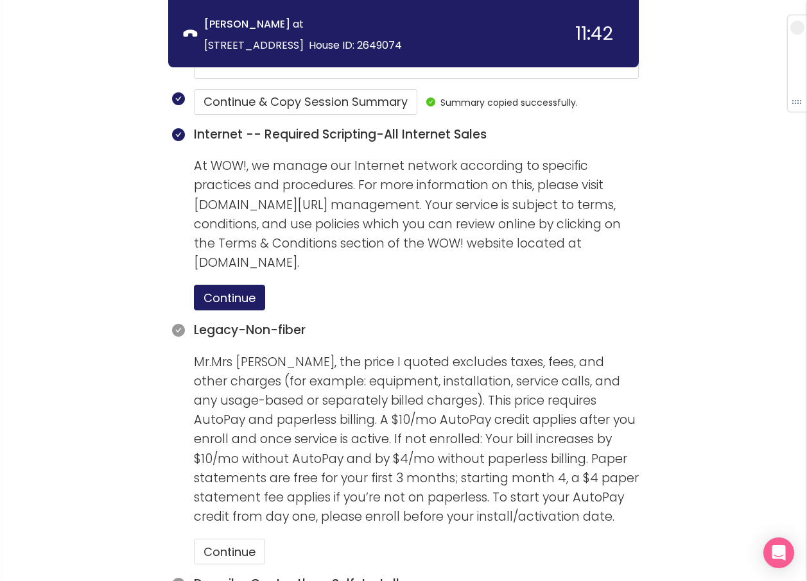
scroll to position [1011, 0]
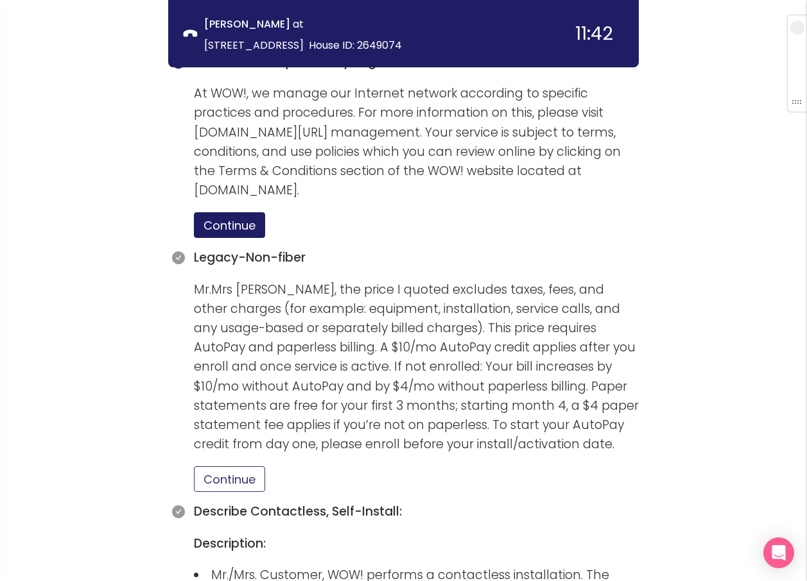
click at [245, 467] on button "Continue" at bounding box center [229, 480] width 71 height 26
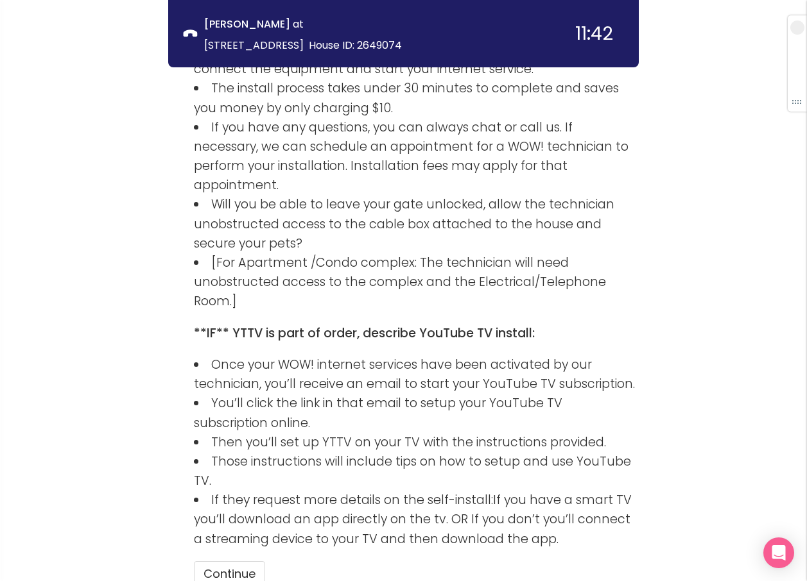
scroll to position [1770, 0]
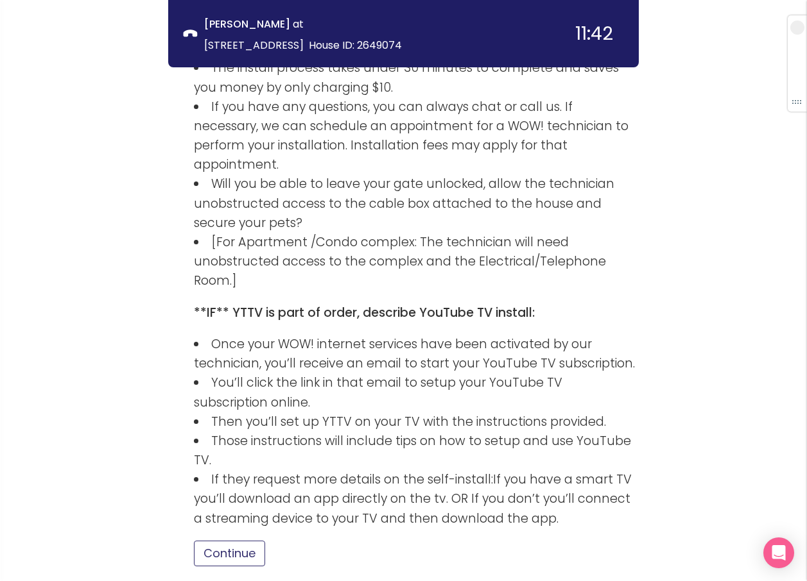
click at [231, 541] on button "Continue" at bounding box center [229, 554] width 71 height 26
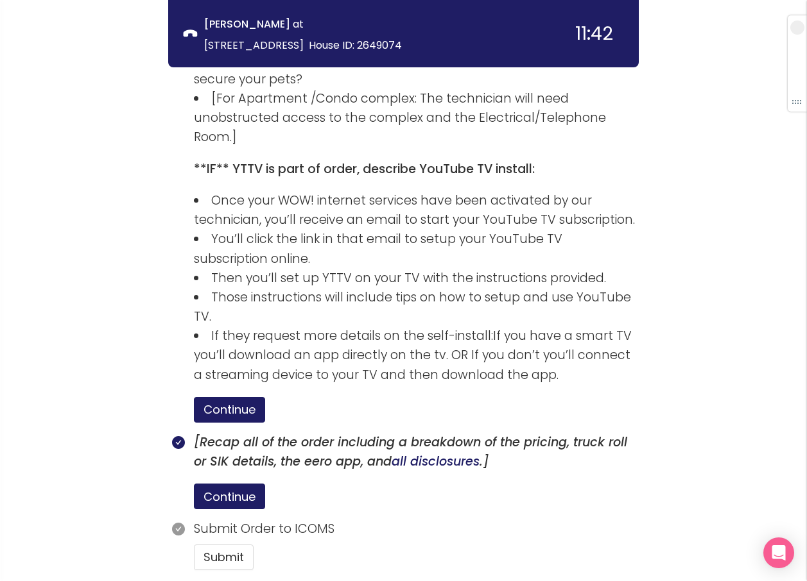
scroll to position [1918, 0]
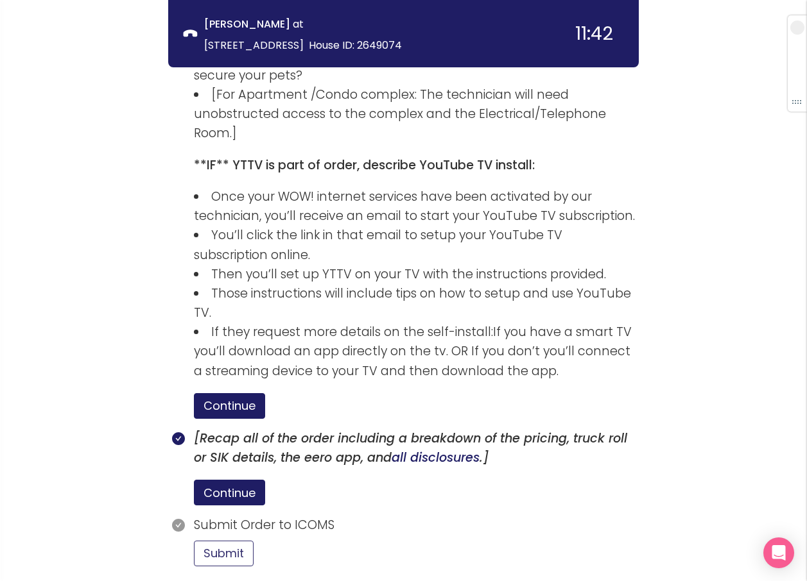
click at [225, 541] on button "Submit" at bounding box center [224, 554] width 60 height 26
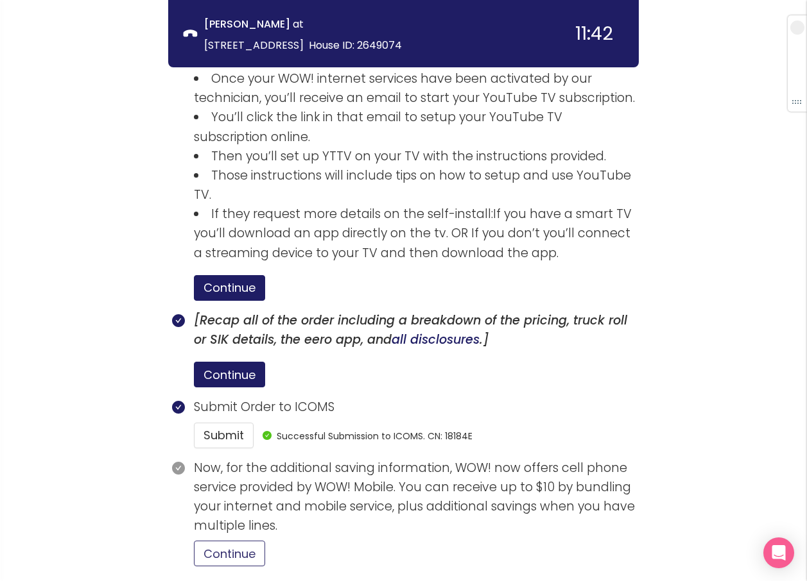
click at [250, 541] on button "Continue" at bounding box center [229, 554] width 71 height 26
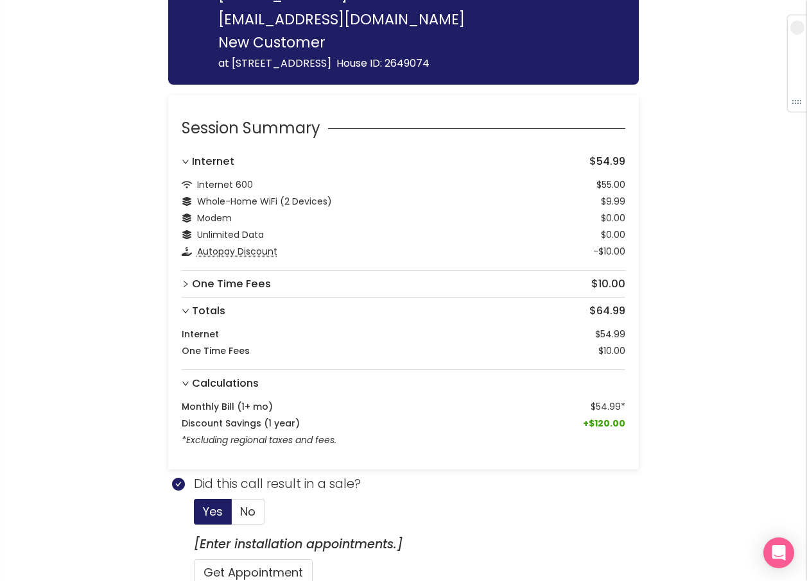
scroll to position [385, 0]
